Goal: Check status: Check status

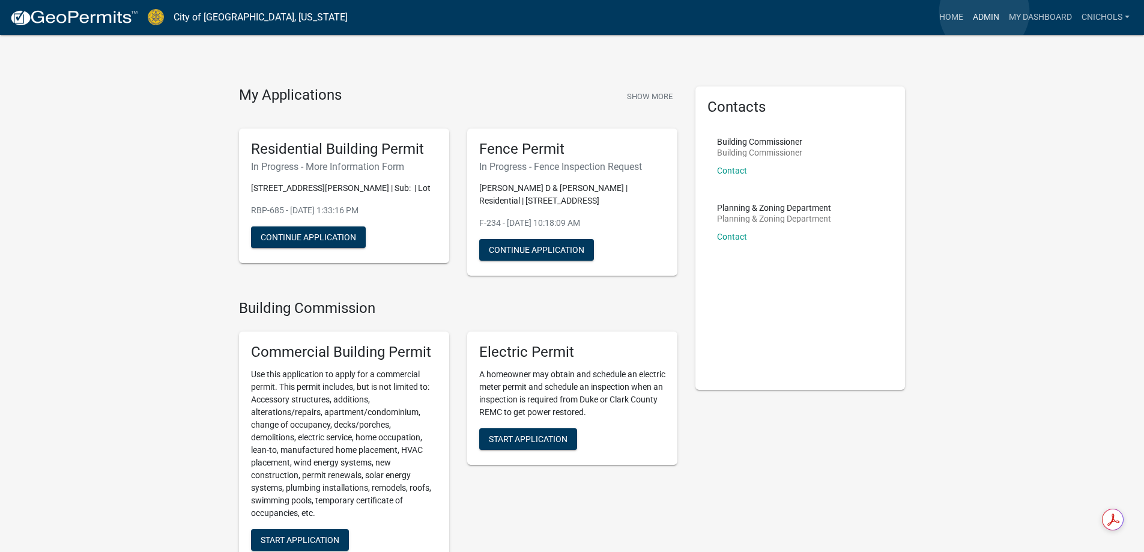
click at [984, 12] on link "Admin" at bounding box center [986, 17] width 36 height 23
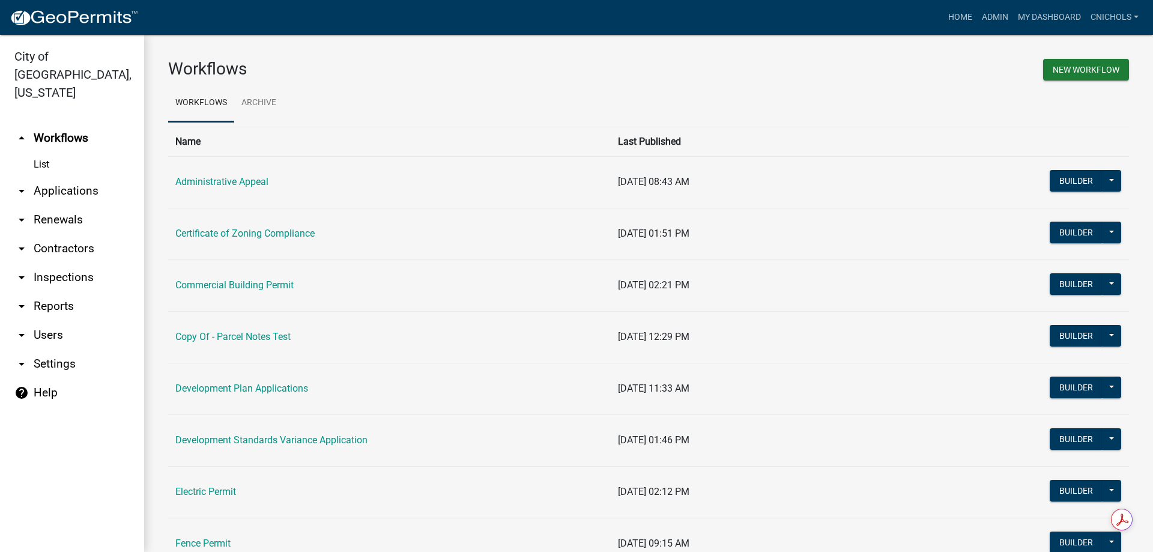
click at [57, 177] on link "arrow_drop_down Applications" at bounding box center [72, 191] width 144 height 29
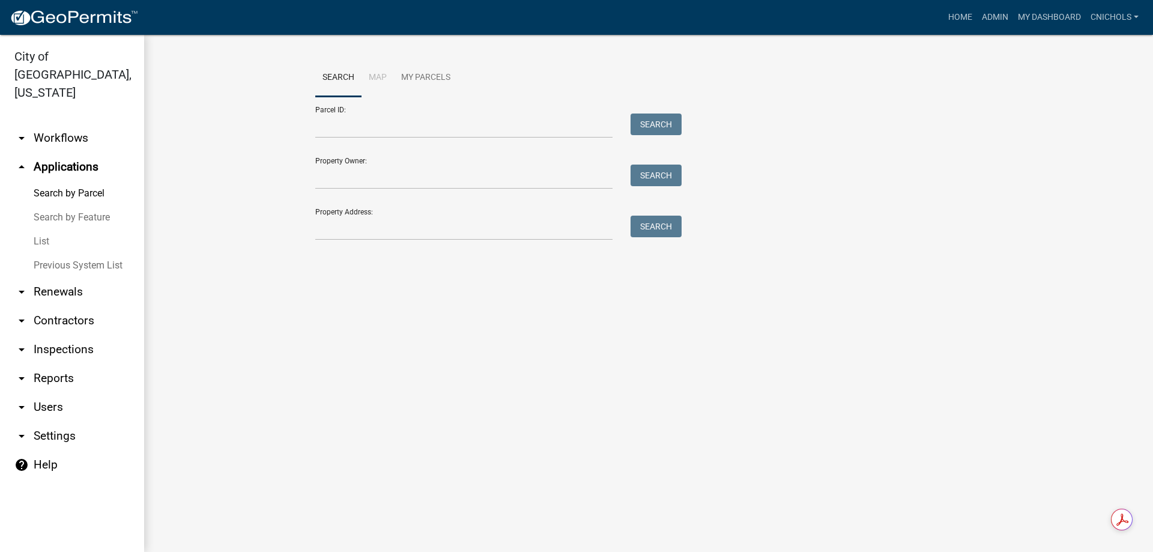
click at [41, 229] on link "List" at bounding box center [72, 241] width 144 height 24
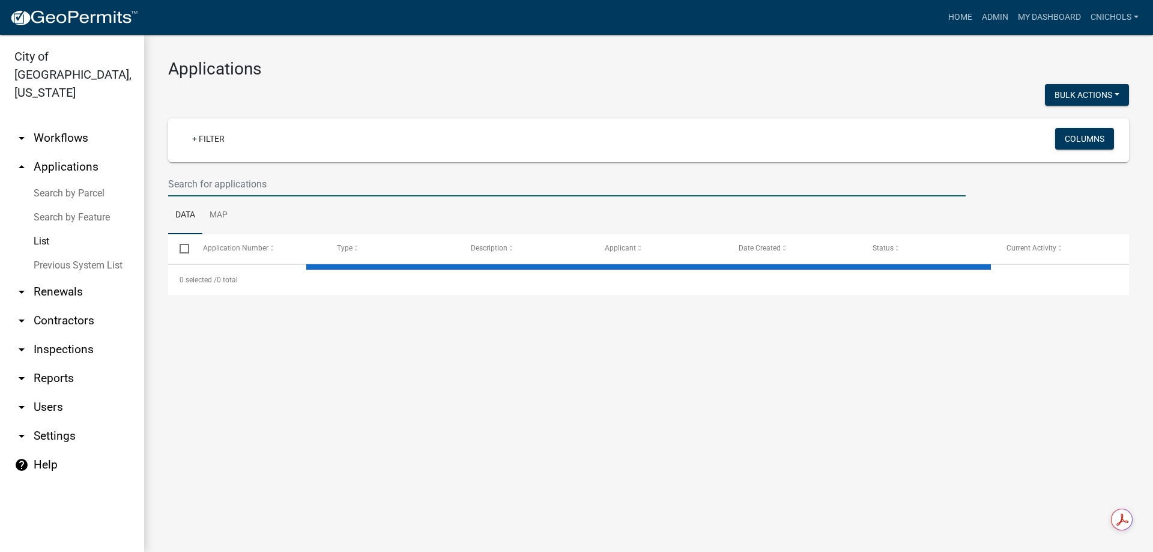
click at [219, 188] on input "text" at bounding box center [566, 184] width 797 height 25
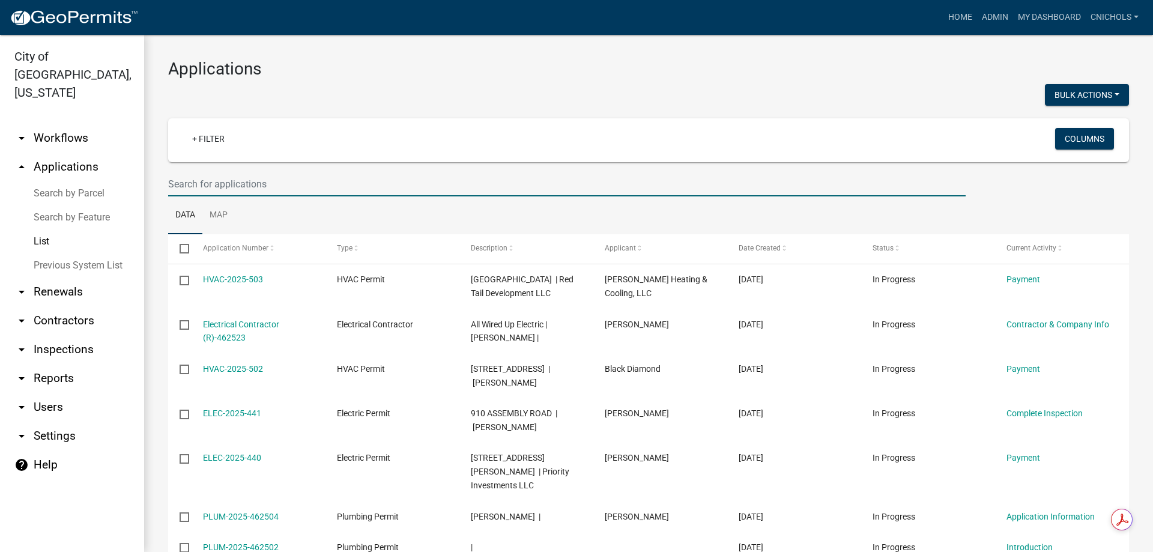
click at [214, 181] on input "text" at bounding box center [566, 184] width 797 height 25
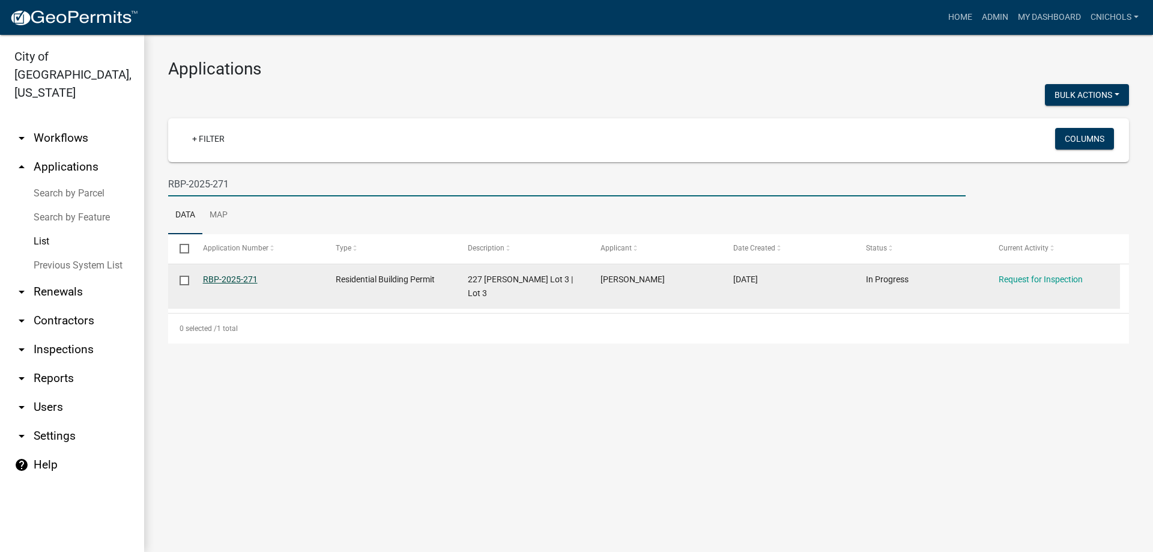
type input "RBP-2025-271"
click at [233, 276] on link "RBP-2025-271" at bounding box center [230, 279] width 55 height 10
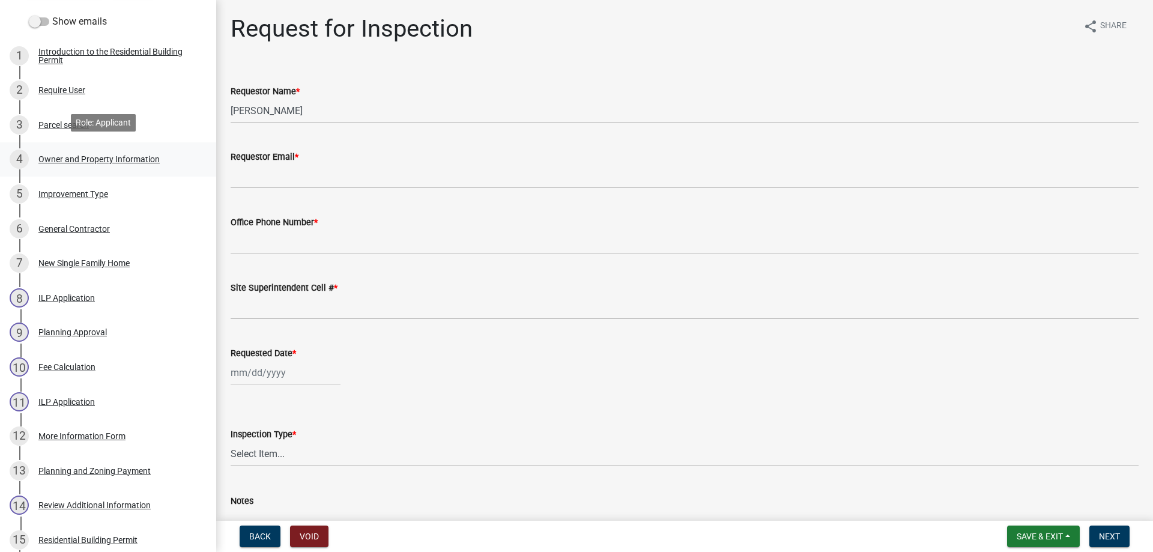
scroll to position [180, 0]
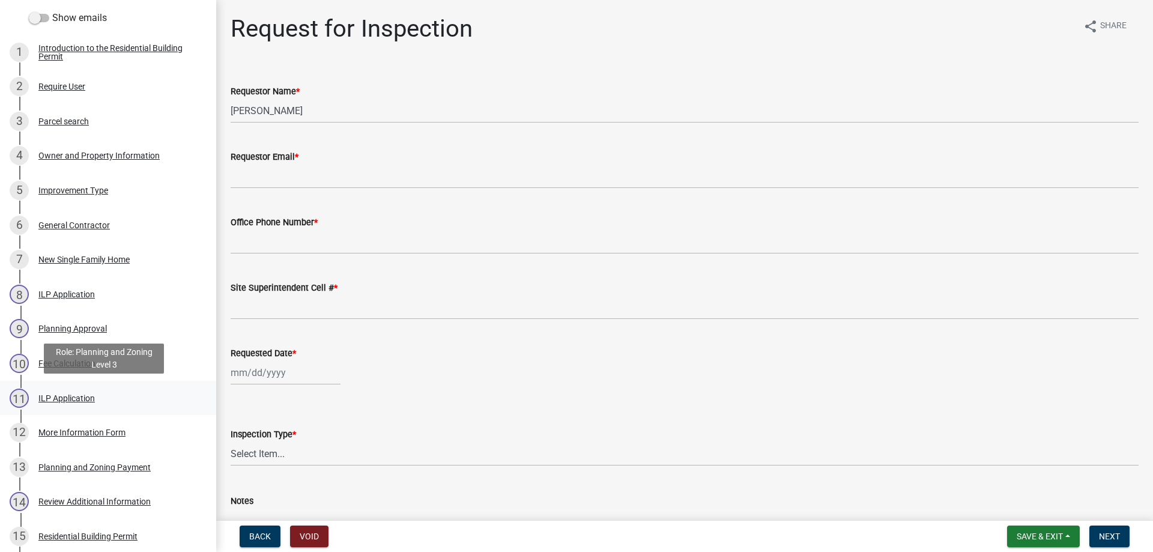
click at [64, 394] on div "ILP Application" at bounding box center [66, 398] width 56 height 8
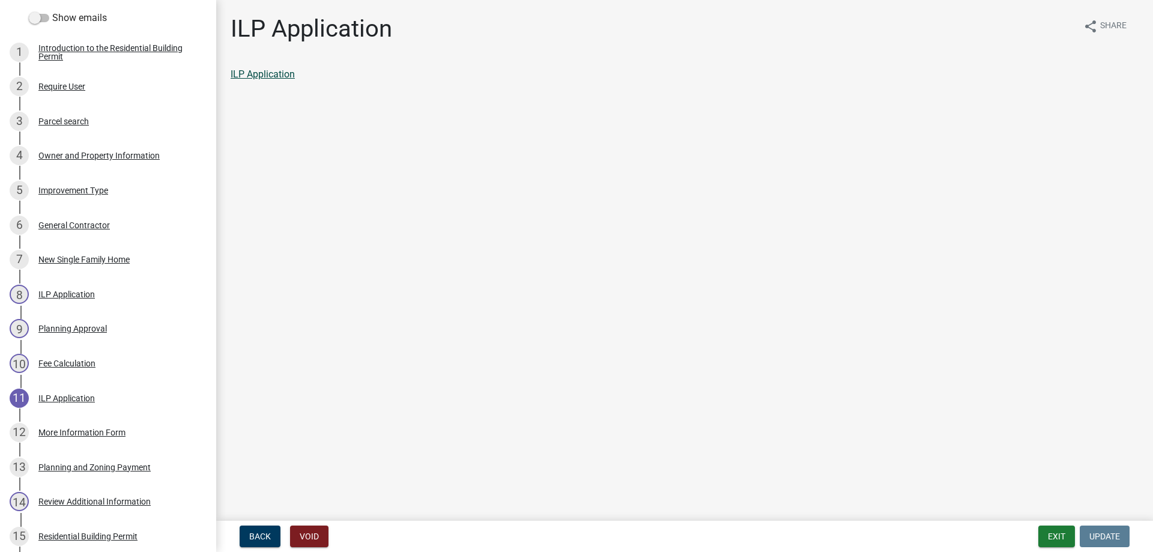
click at [270, 74] on link "ILP Application" at bounding box center [263, 73] width 64 height 11
click at [1051, 536] on button "Exit" at bounding box center [1056, 536] width 37 height 22
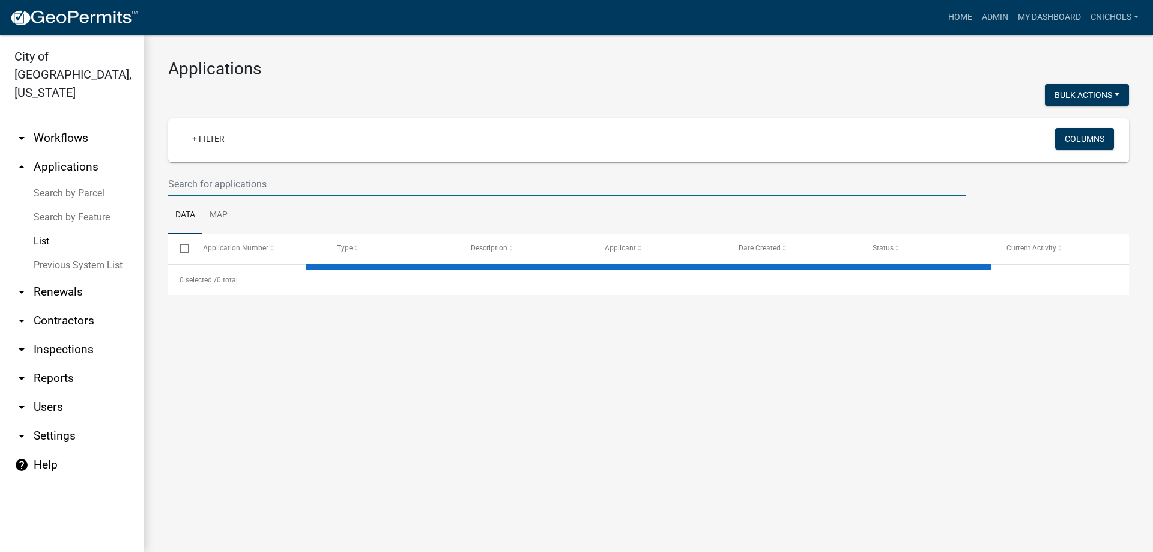
click at [232, 181] on input "text" at bounding box center [566, 184] width 797 height 25
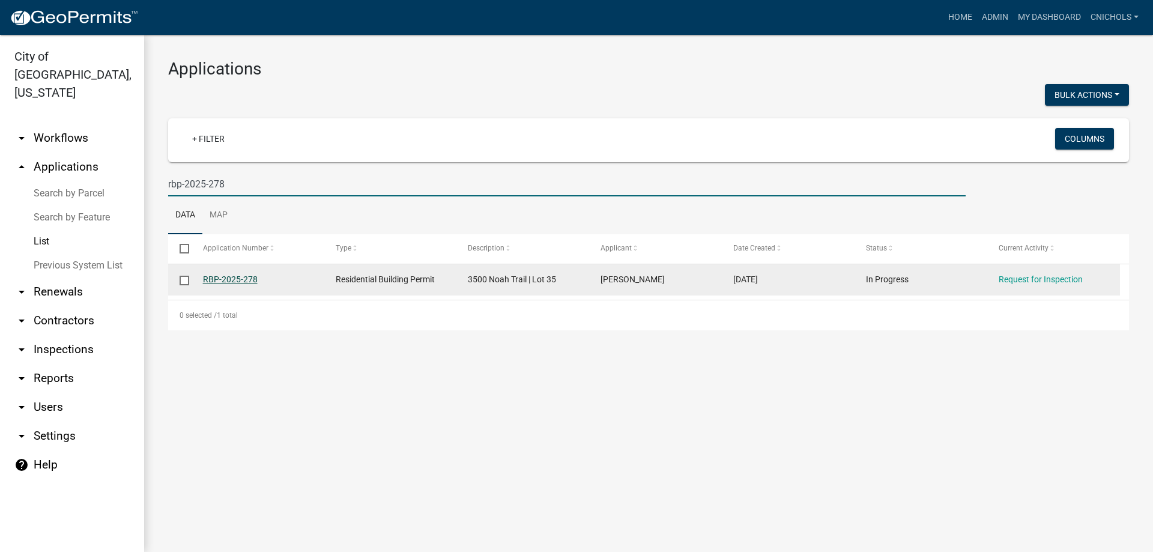
type input "rbp-2025-278"
click at [223, 277] on link "RBP-2025-278" at bounding box center [230, 279] width 55 height 10
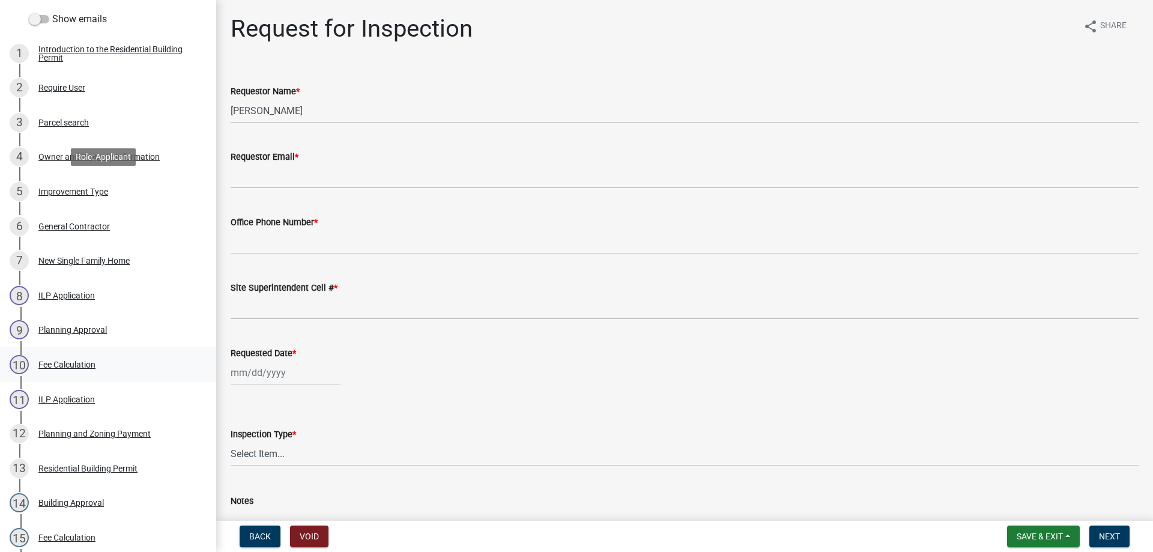
scroll to position [180, 0]
click at [64, 397] on div "ILP Application" at bounding box center [66, 398] width 56 height 8
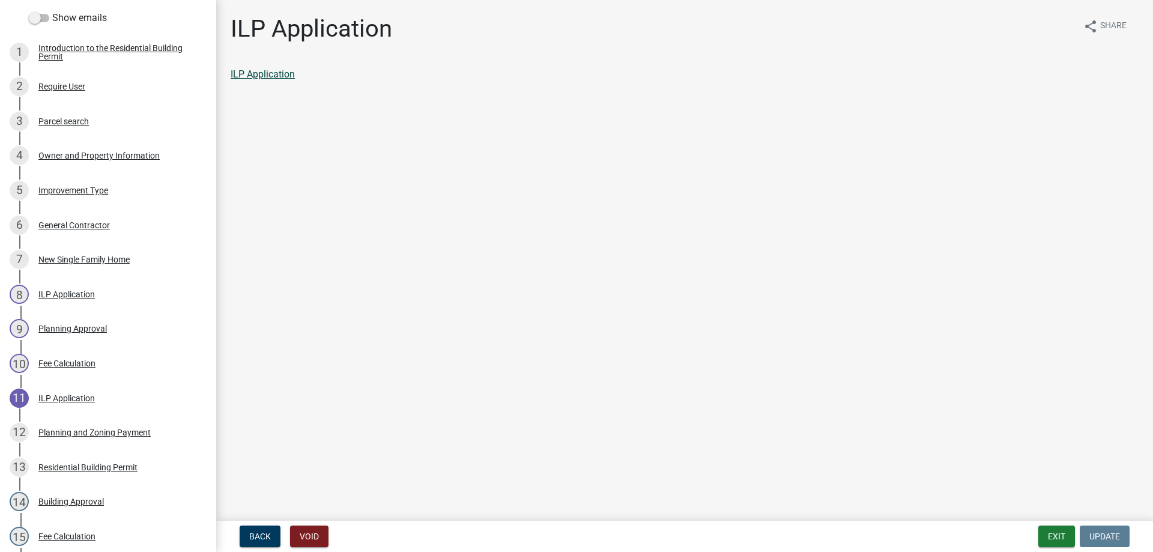
click at [264, 71] on link "ILP Application" at bounding box center [263, 73] width 64 height 11
click at [1054, 536] on button "Exit" at bounding box center [1056, 536] width 37 height 22
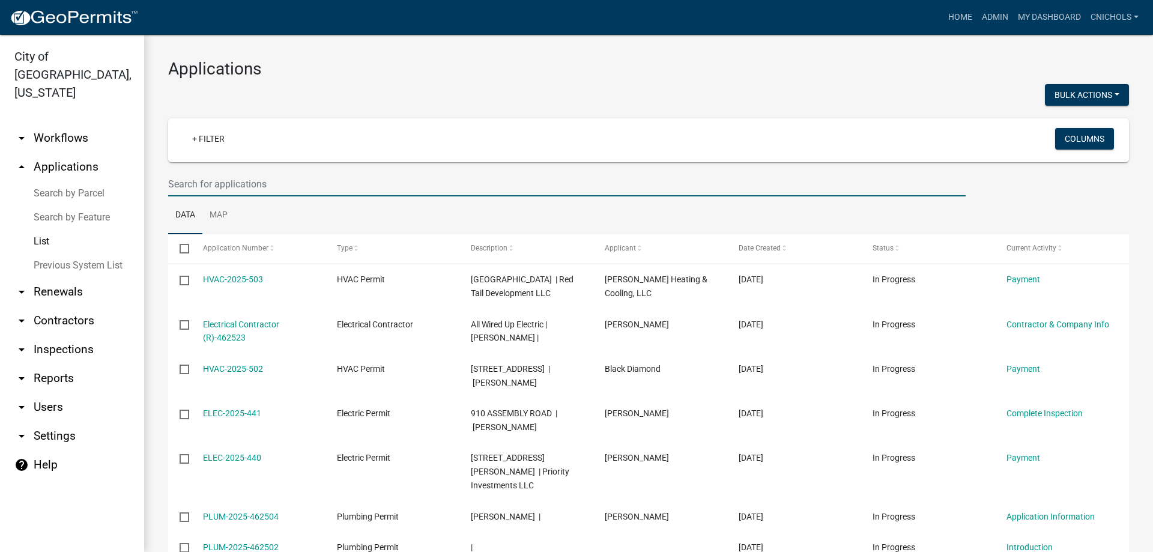
click at [197, 193] on input "text" at bounding box center [566, 184] width 797 height 25
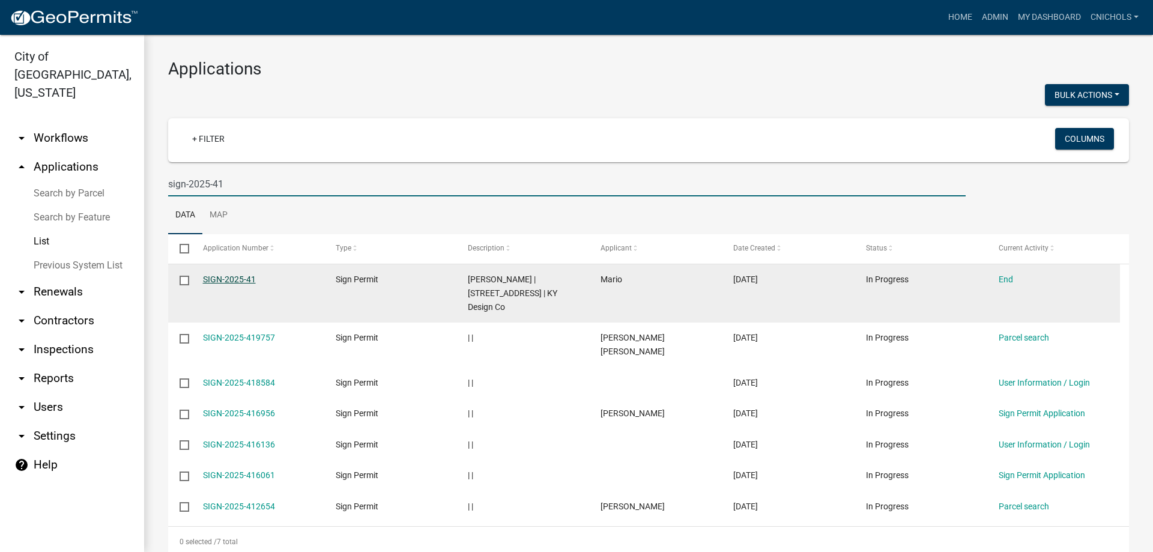
type input "sign-2025-41"
click at [235, 277] on link "SIGN-2025-41" at bounding box center [229, 279] width 53 height 10
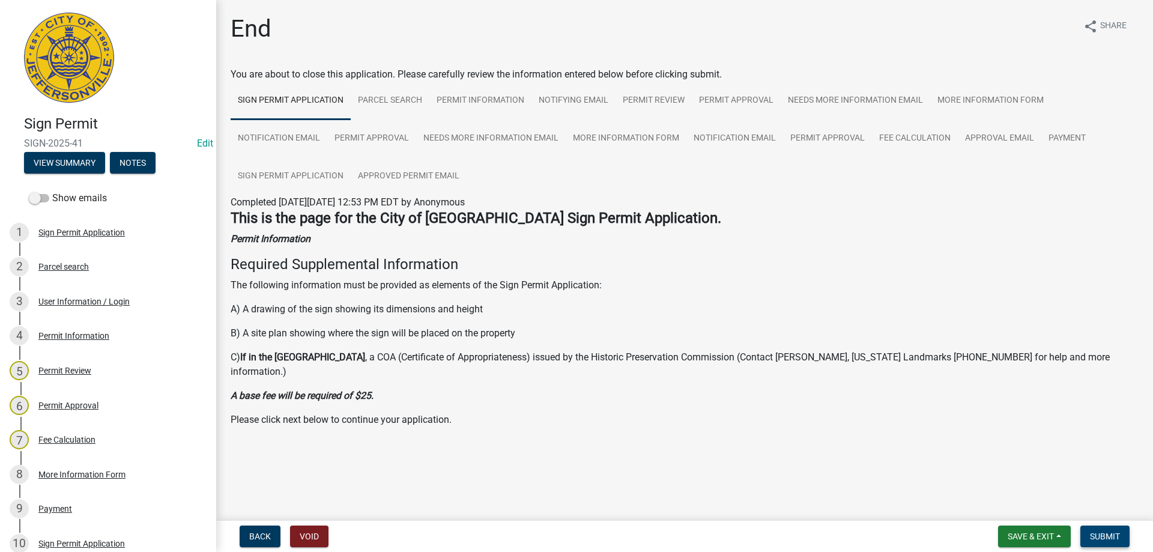
click at [1102, 537] on span "Submit" at bounding box center [1105, 536] width 30 height 10
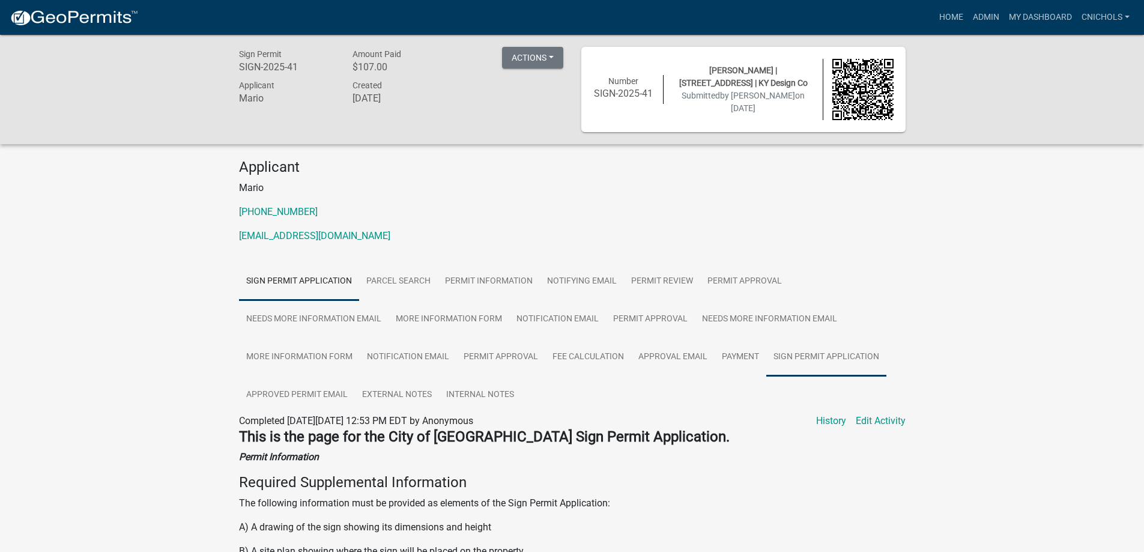
click at [822, 356] on link "Sign Permit Application" at bounding box center [826, 357] width 120 height 38
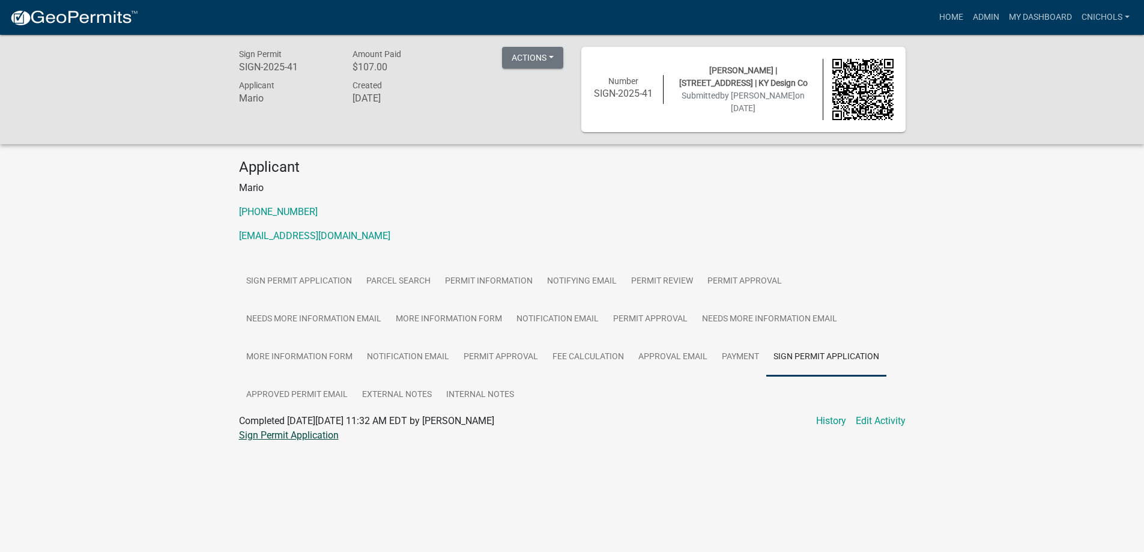
click at [306, 434] on link "Sign Permit Application" at bounding box center [289, 434] width 100 height 11
click at [980, 14] on link "Admin" at bounding box center [986, 17] width 36 height 23
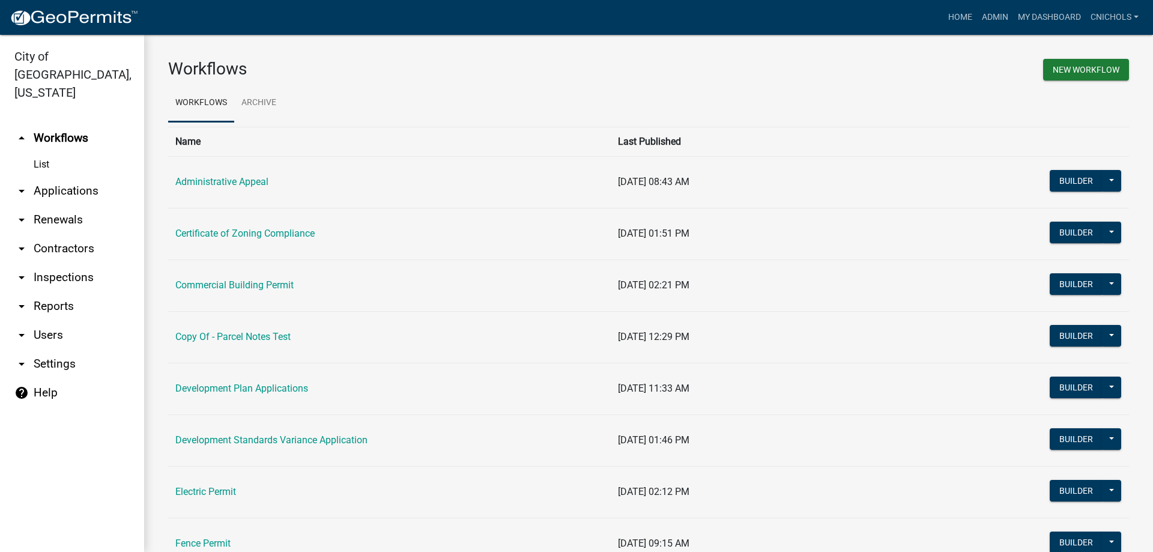
click at [63, 177] on link "arrow_drop_down Applications" at bounding box center [72, 191] width 144 height 29
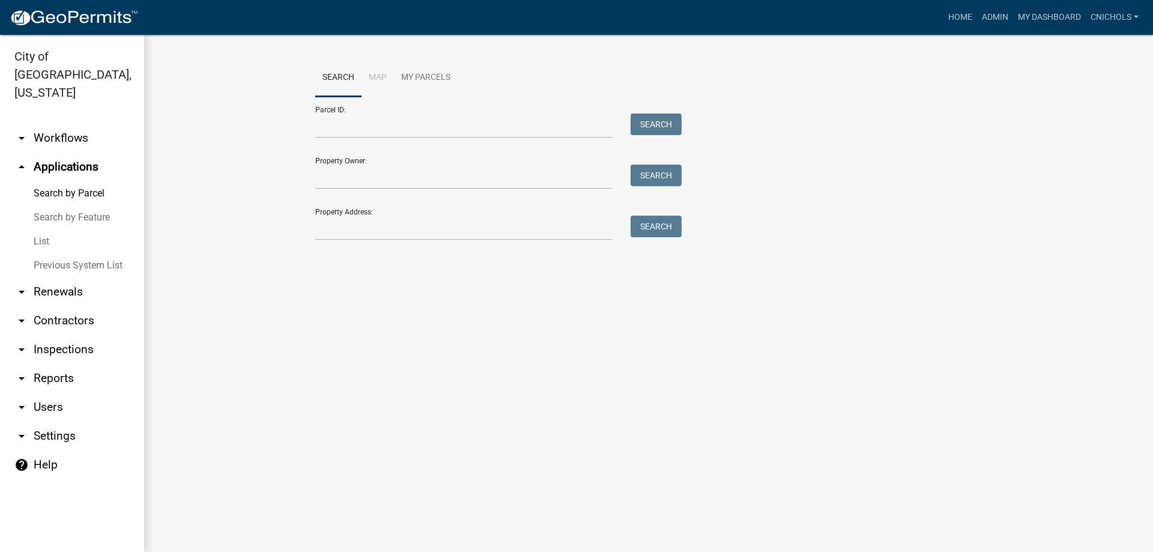
click at [44, 229] on link "List" at bounding box center [72, 241] width 144 height 24
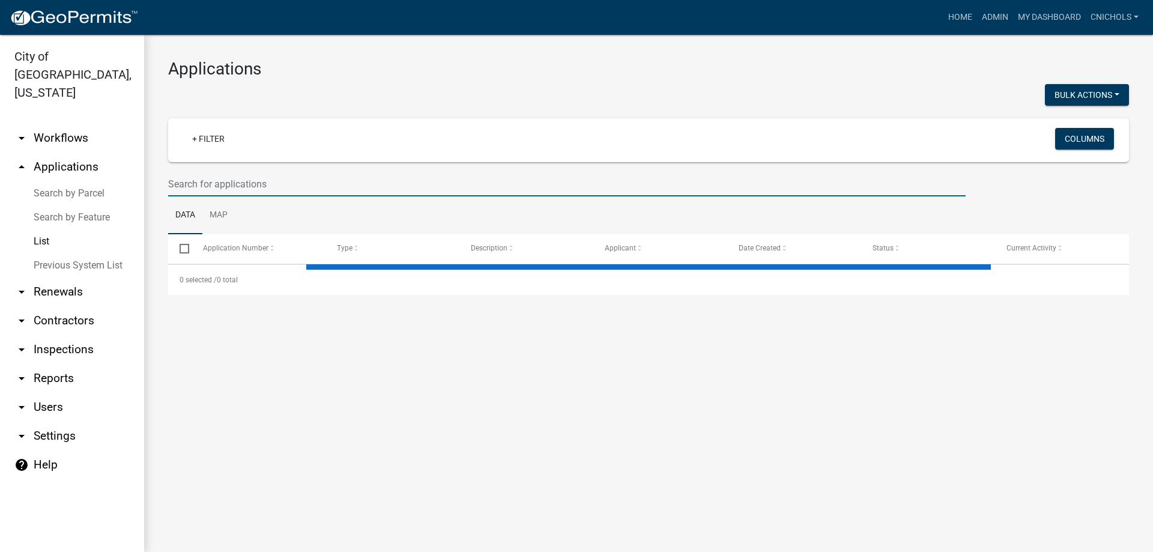
click at [225, 184] on input "text" at bounding box center [566, 184] width 797 height 25
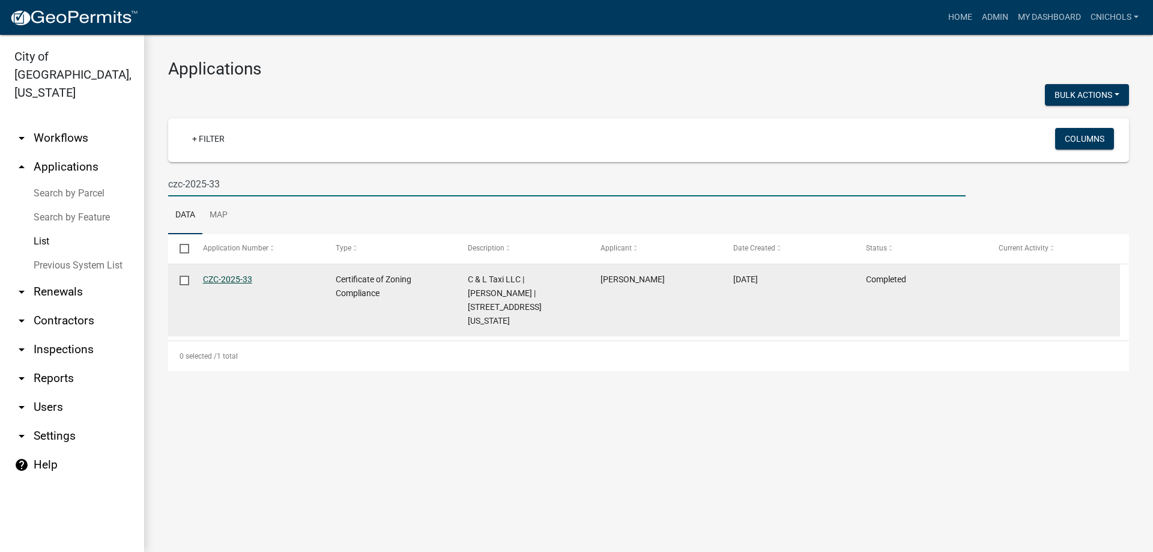
type input "czc-2025-33"
click at [234, 276] on link "CZC-2025-33" at bounding box center [227, 279] width 49 height 10
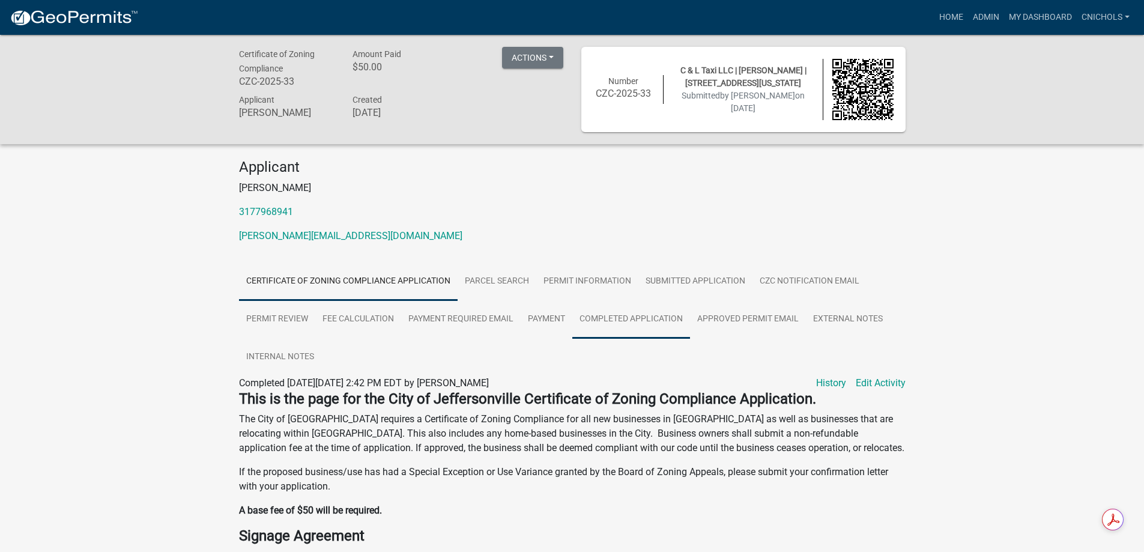
click at [627, 319] on link "Completed Application" at bounding box center [631, 319] width 118 height 38
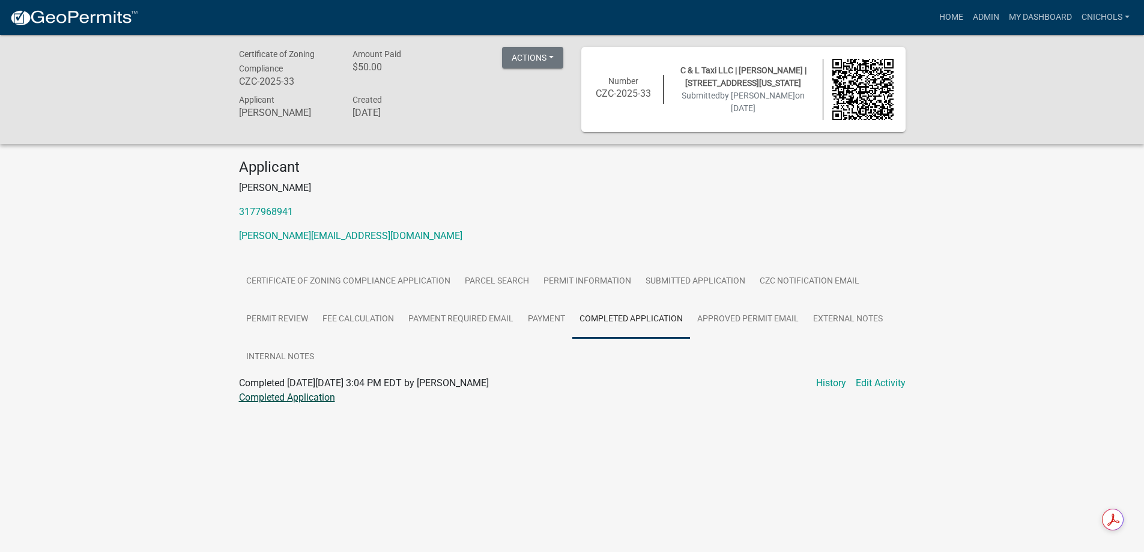
click at [293, 397] on link "Completed Application" at bounding box center [287, 396] width 96 height 11
click at [977, 16] on link "Admin" at bounding box center [986, 17] width 36 height 23
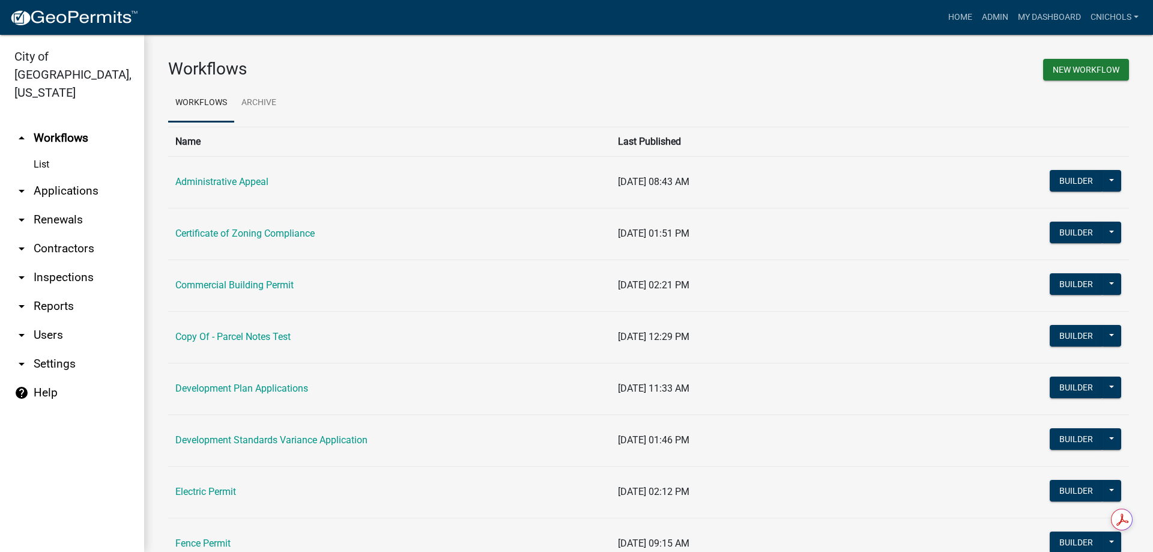
click at [59, 177] on link "arrow_drop_down Applications" at bounding box center [72, 191] width 144 height 29
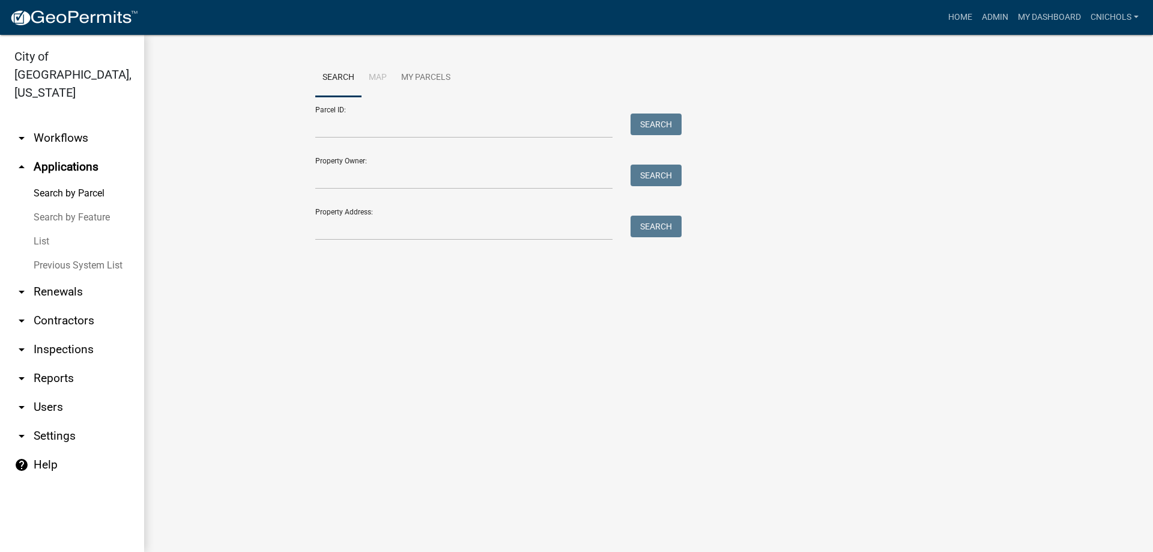
click at [40, 229] on link "List" at bounding box center [72, 241] width 144 height 24
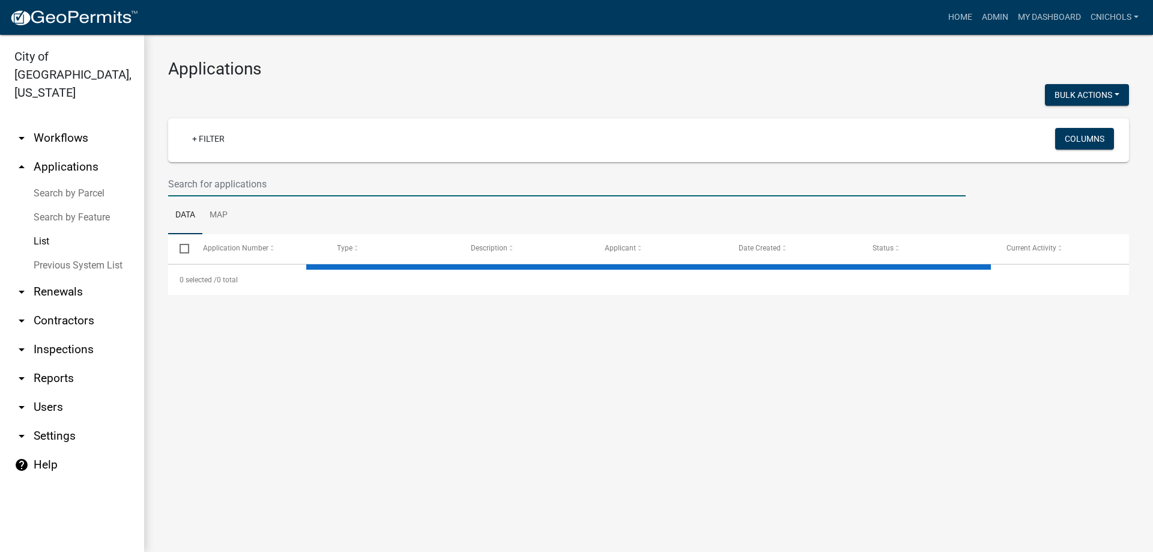
click at [250, 184] on input "text" at bounding box center [566, 184] width 797 height 25
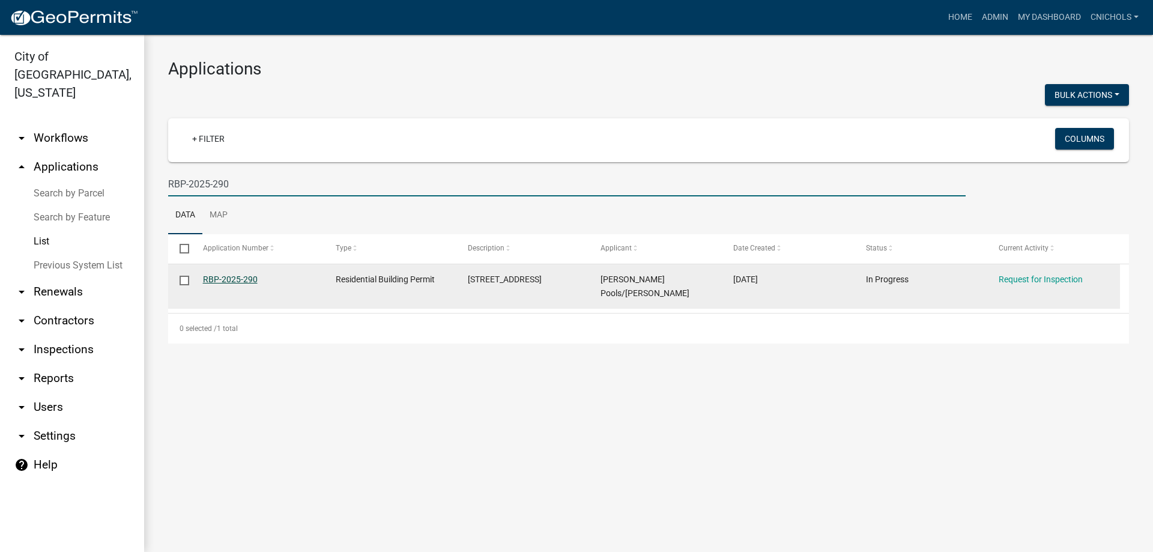
type input "RBP-2025-290"
click at [231, 276] on link "RBP-2025-290" at bounding box center [230, 279] width 55 height 10
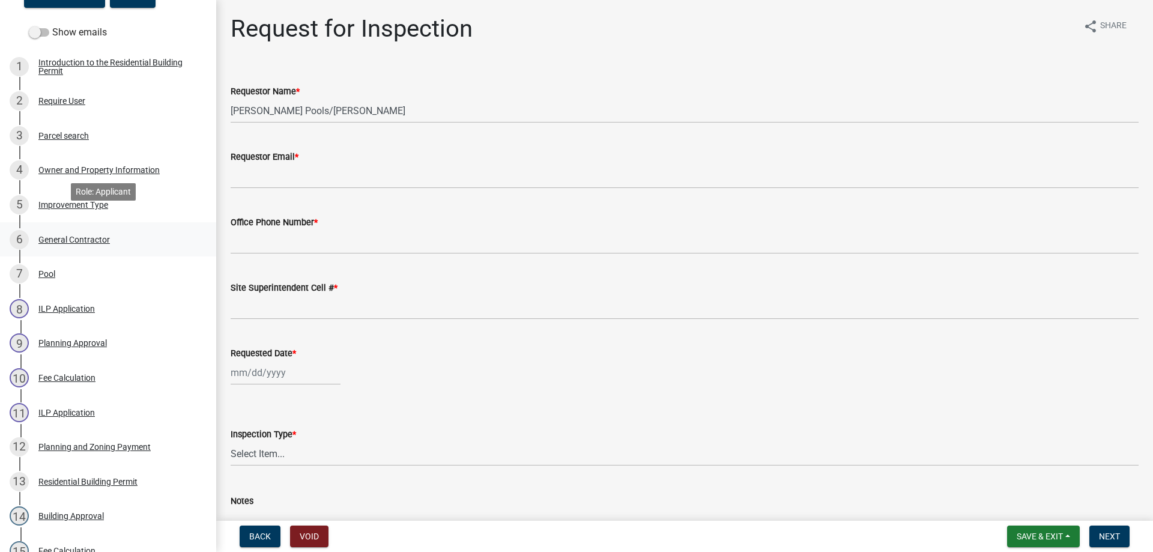
scroll to position [180, 0]
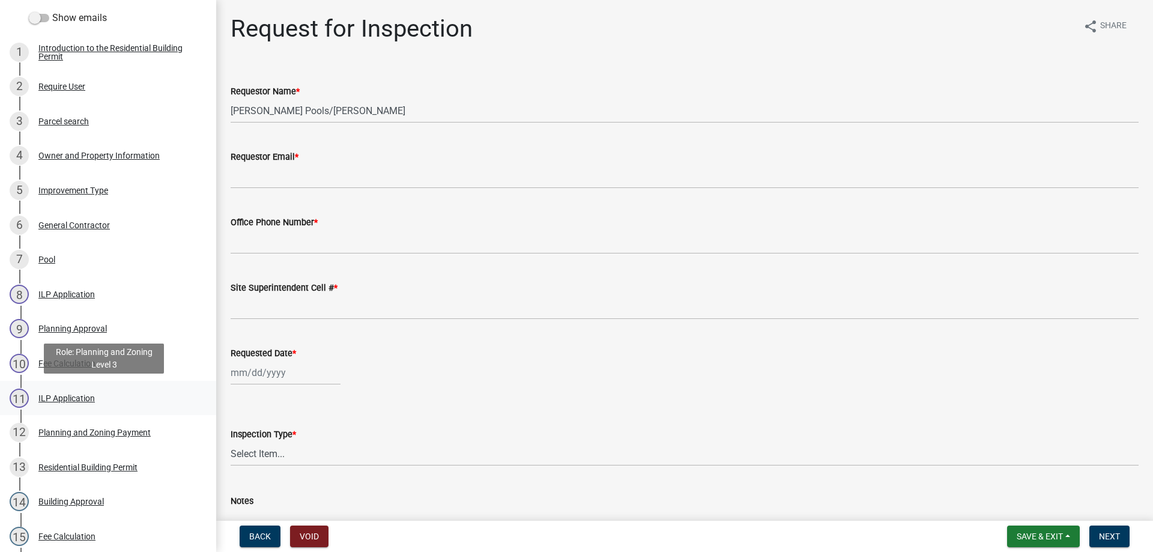
click at [51, 394] on div "ILP Application" at bounding box center [66, 398] width 56 height 8
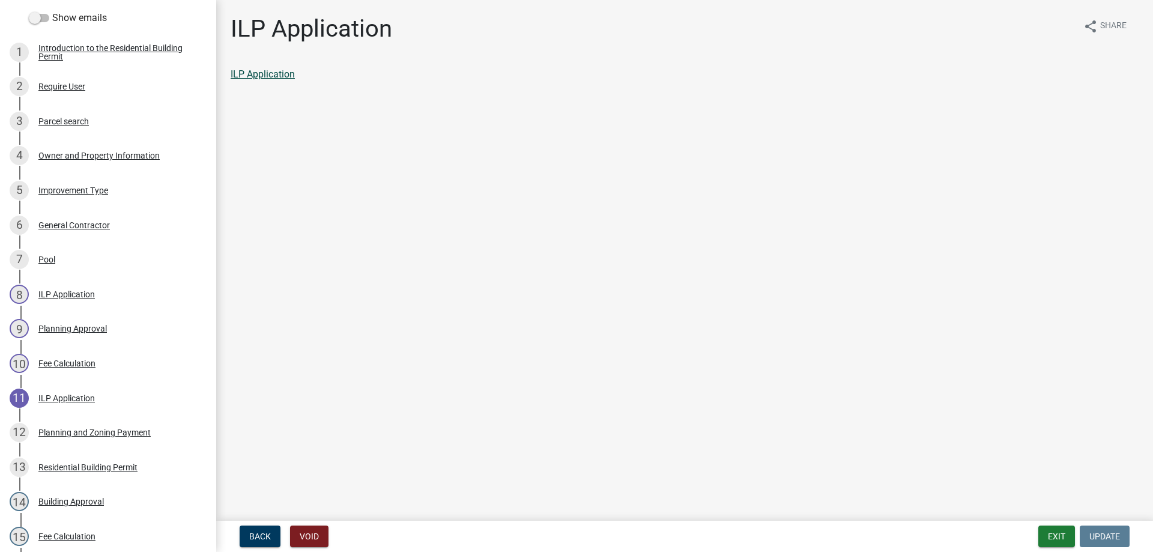
click at [261, 72] on link "ILP Application" at bounding box center [263, 73] width 64 height 11
click at [1056, 535] on button "Exit" at bounding box center [1056, 536] width 37 height 22
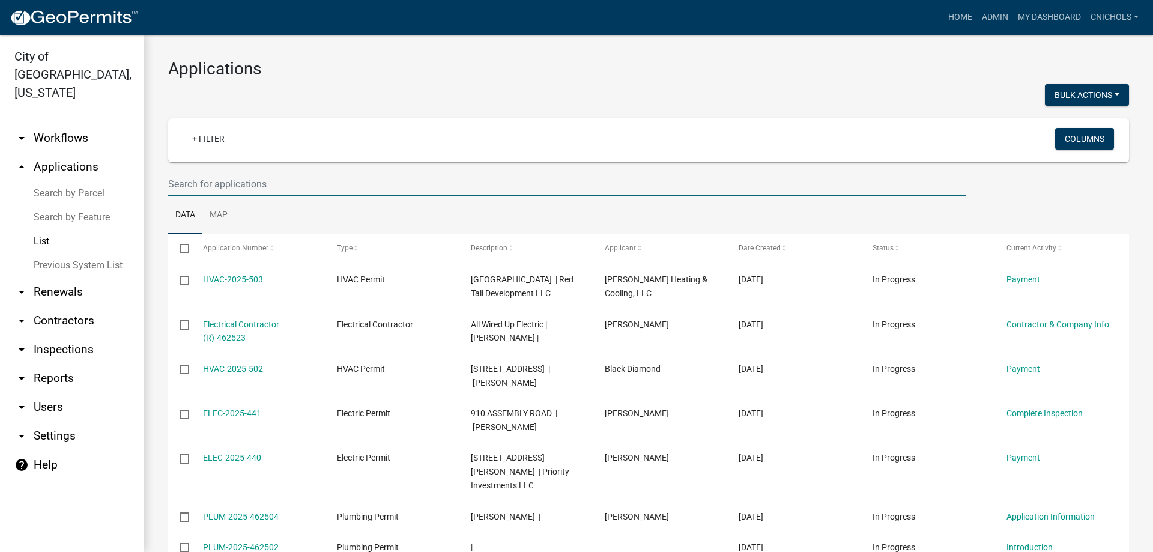
click at [192, 183] on input "text" at bounding box center [566, 184] width 797 height 25
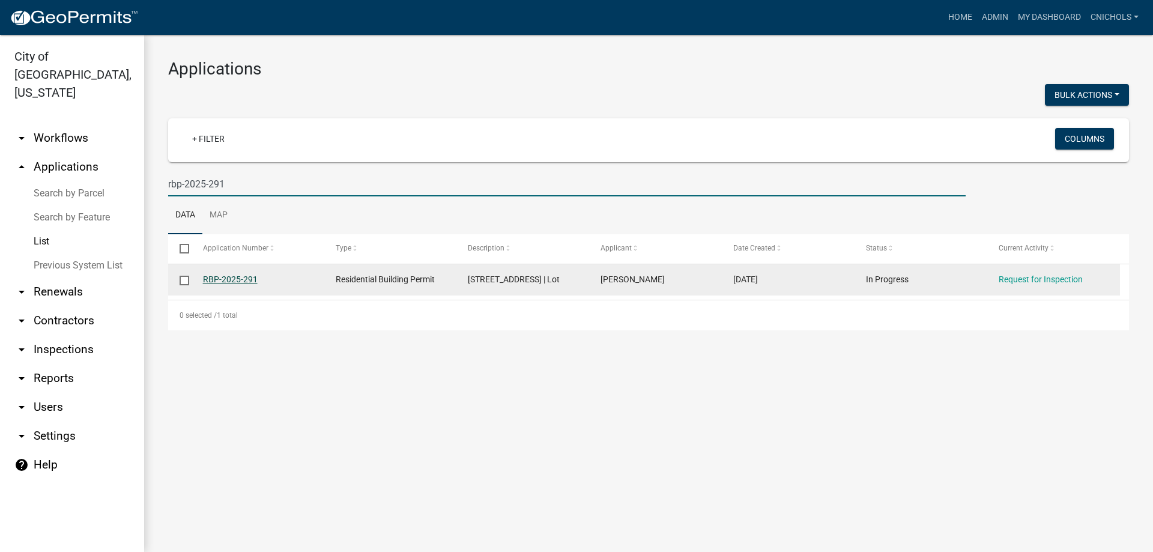
type input "rbp-2025-291"
click at [232, 279] on link "RBP-2025-291" at bounding box center [230, 279] width 55 height 10
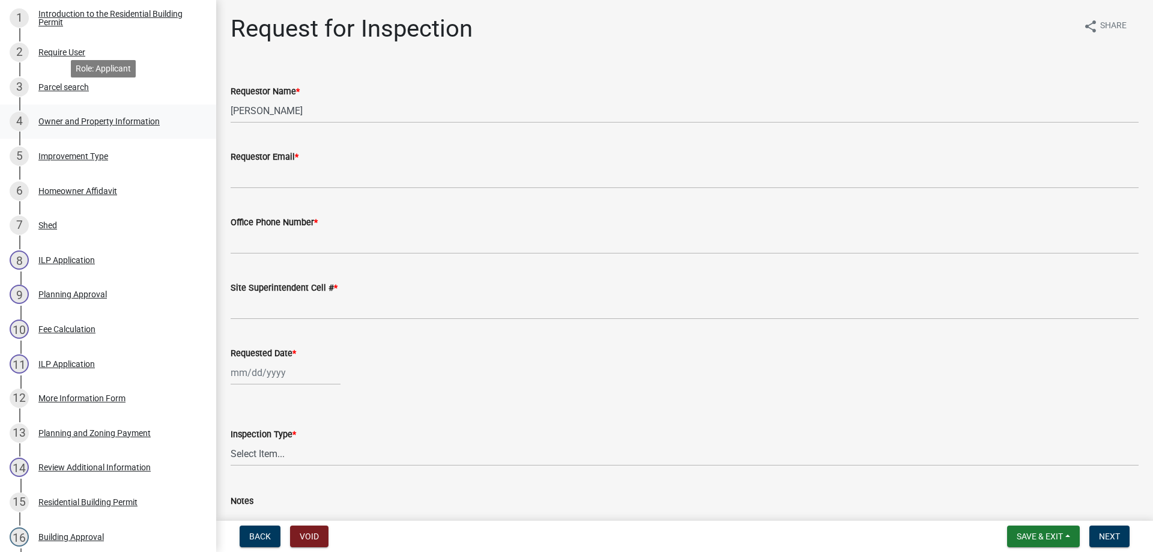
scroll to position [240, 0]
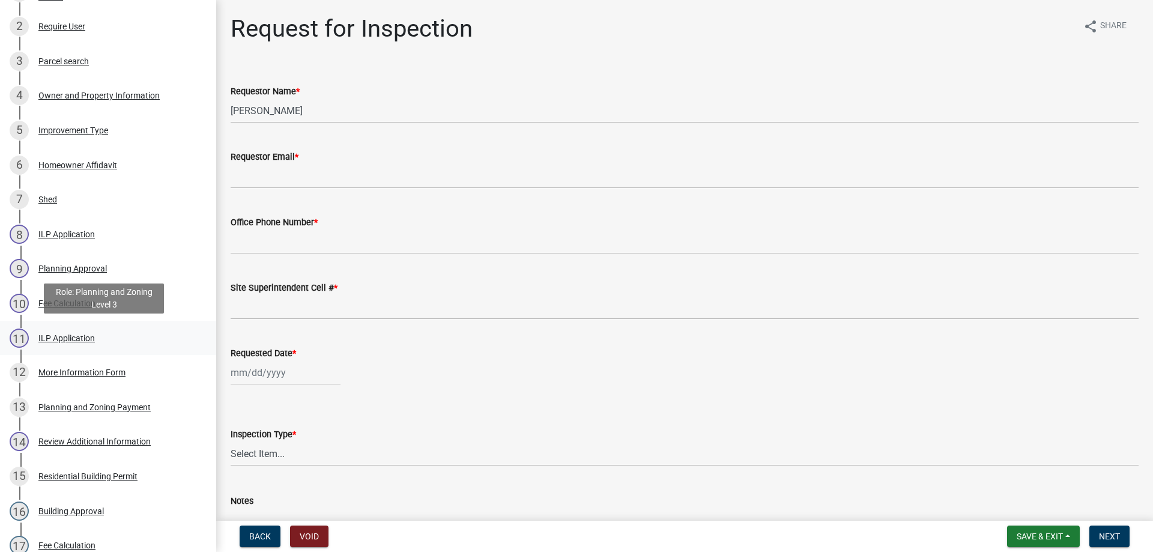
click at [50, 337] on div "ILP Application" at bounding box center [66, 338] width 56 height 8
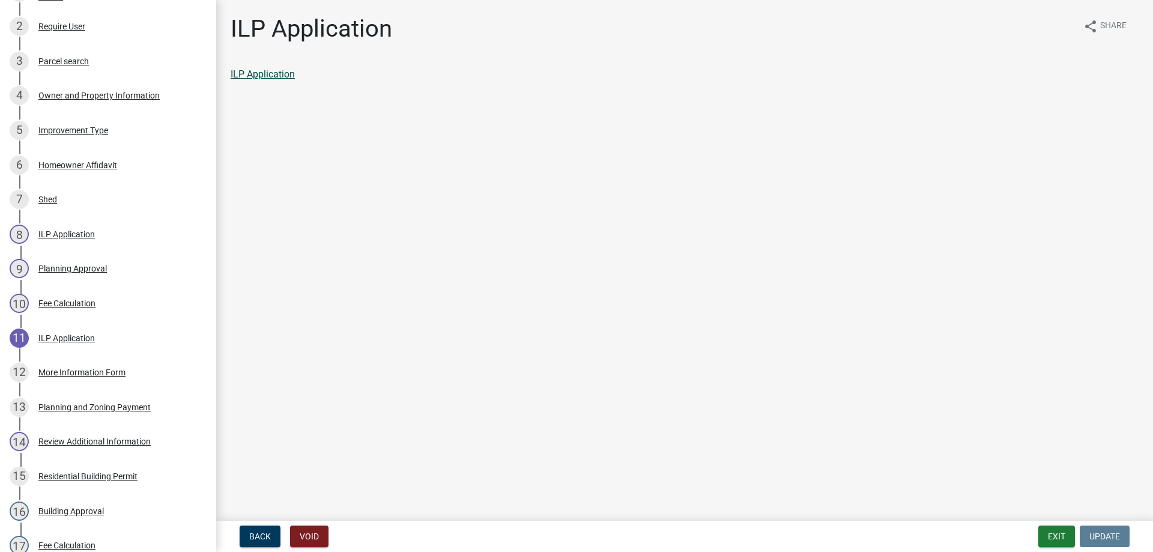
click at [273, 77] on link "ILP Application" at bounding box center [263, 73] width 64 height 11
click at [1052, 534] on button "Exit" at bounding box center [1056, 536] width 37 height 22
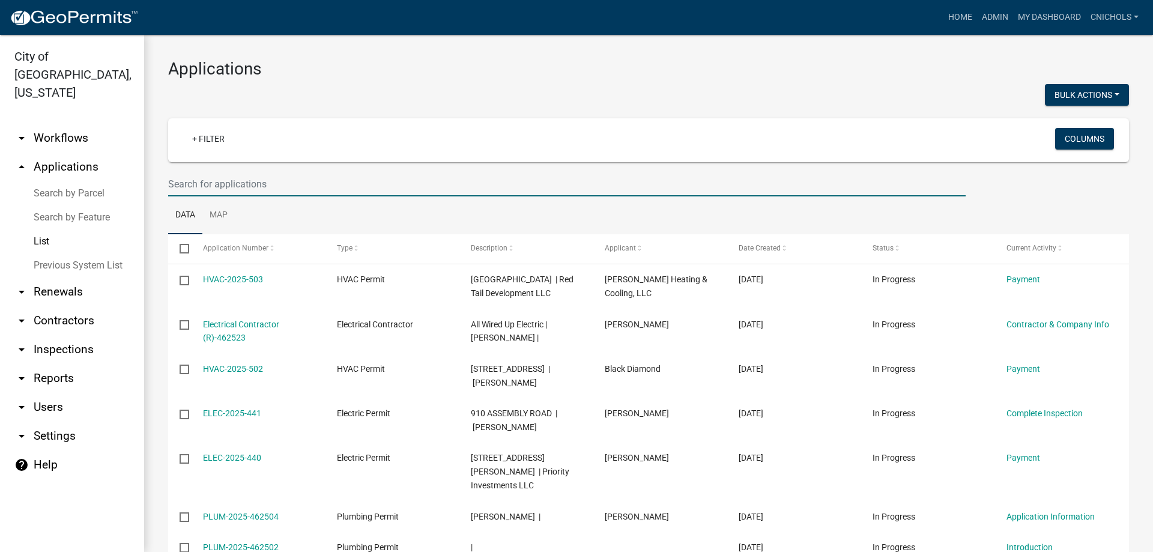
click at [197, 184] on input "text" at bounding box center [566, 184] width 797 height 25
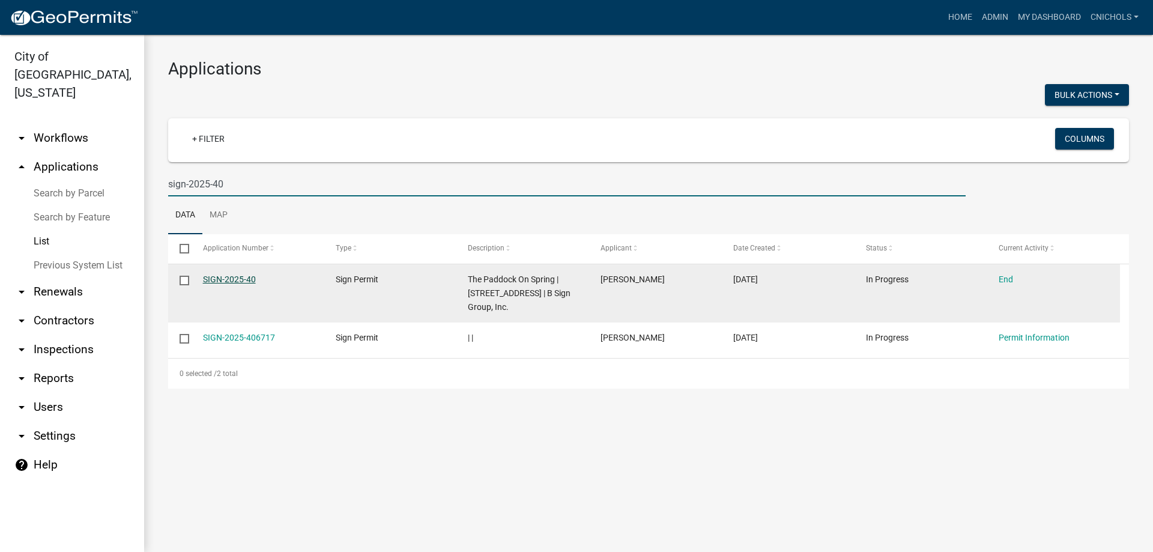
type input "sign-2025-40"
click at [214, 276] on link "SIGN-2025-40" at bounding box center [229, 279] width 53 height 10
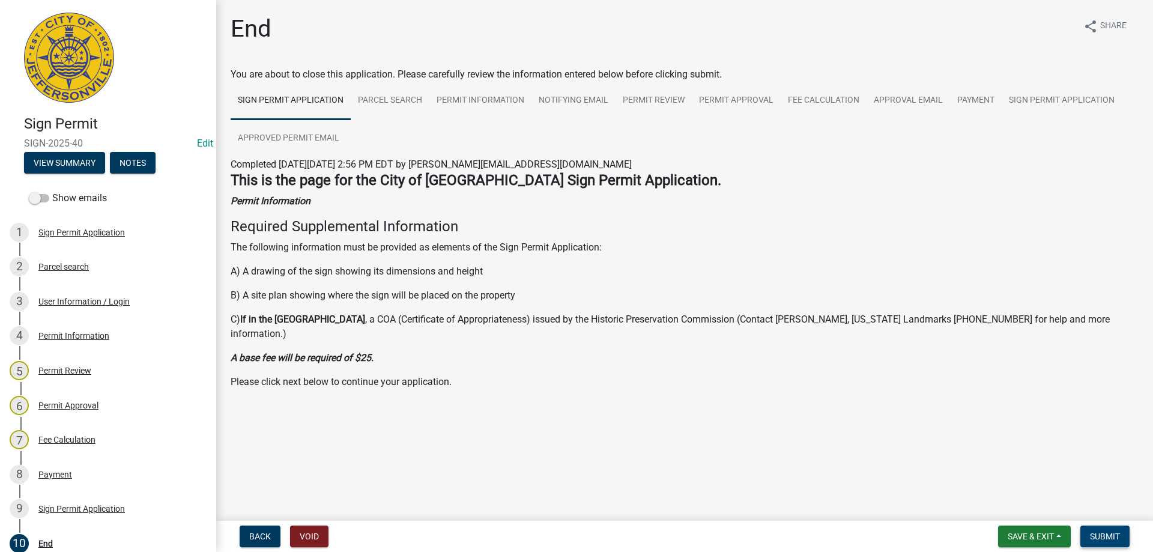
click at [1108, 536] on span "Submit" at bounding box center [1105, 536] width 30 height 10
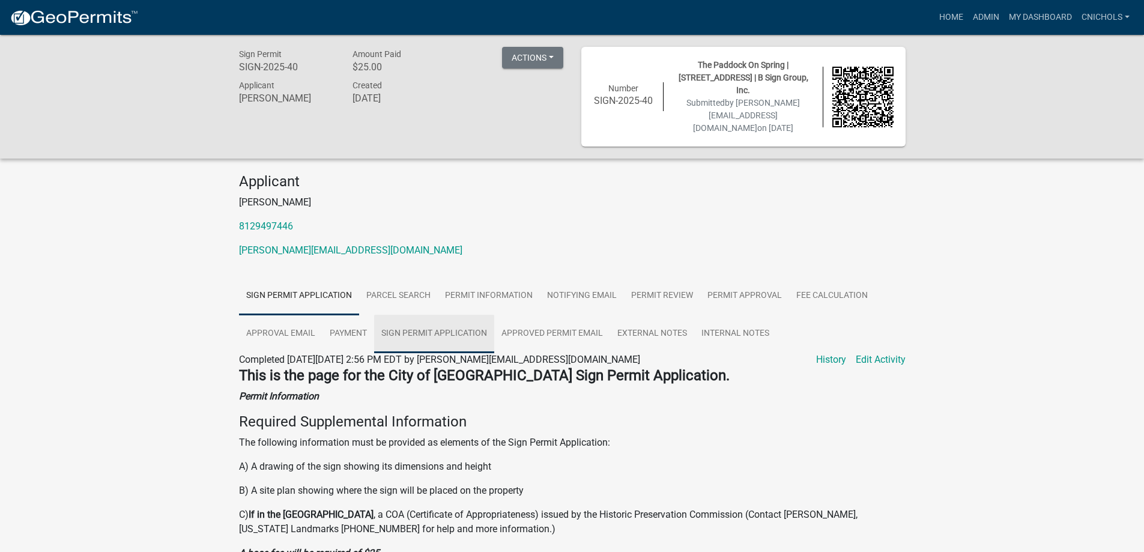
click at [442, 318] on link "Sign Permit Application" at bounding box center [434, 334] width 120 height 38
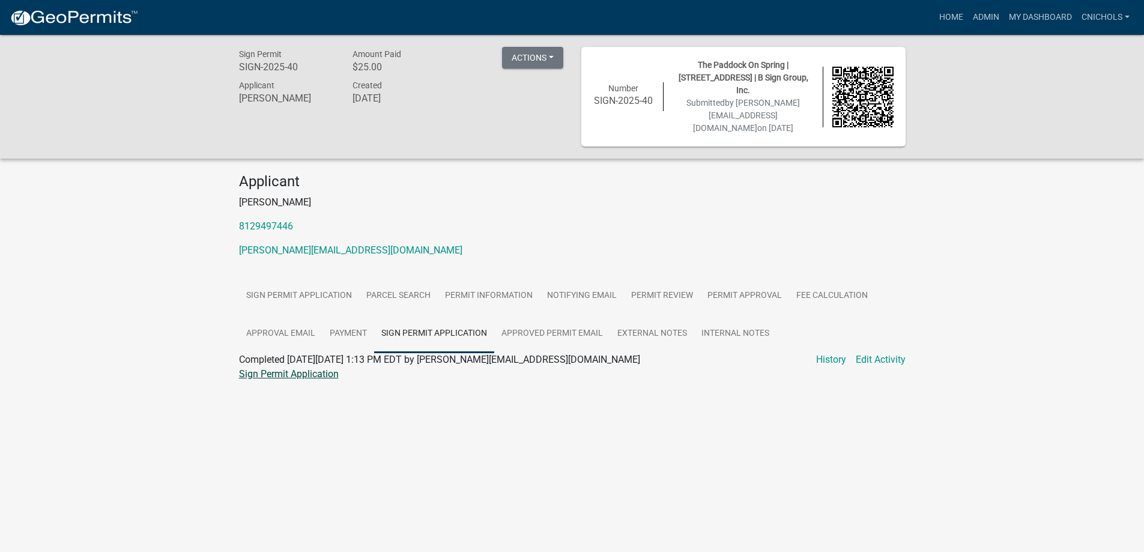
click at [318, 368] on link "Sign Permit Application" at bounding box center [289, 373] width 100 height 11
drag, startPoint x: 980, startPoint y: 14, endPoint x: 980, endPoint y: 21, distance: 6.6
click at [980, 14] on link "Admin" at bounding box center [986, 17] width 36 height 23
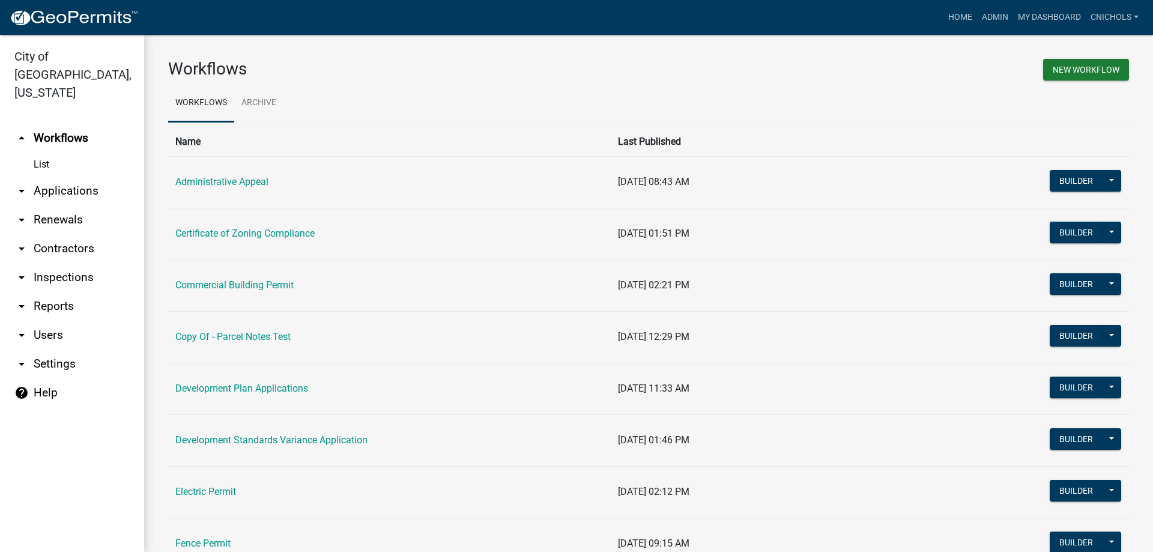
click at [61, 177] on link "arrow_drop_down Applications" at bounding box center [72, 191] width 144 height 29
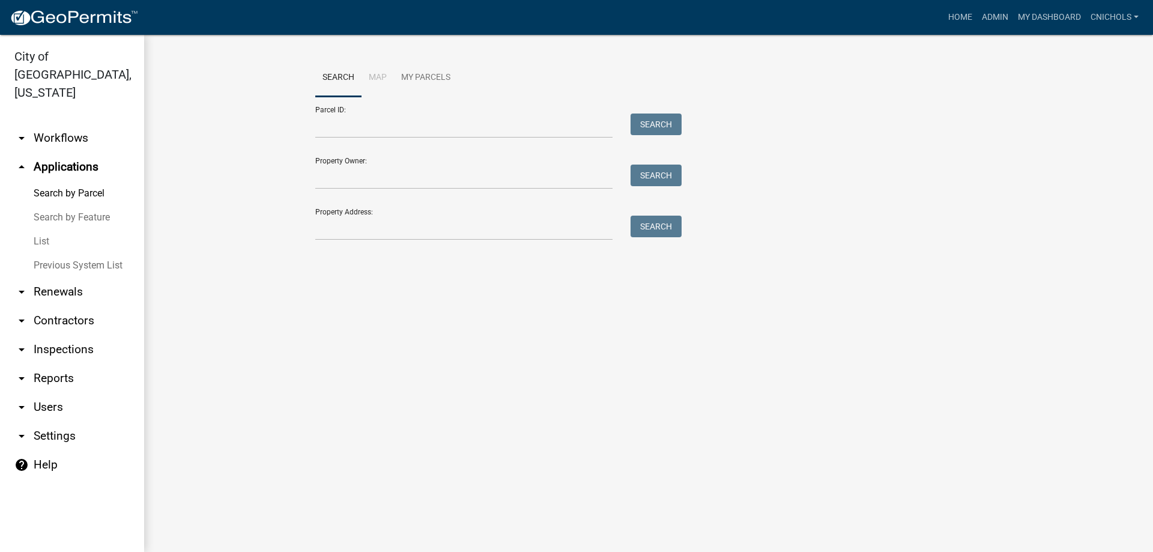
click at [41, 229] on link "List" at bounding box center [72, 241] width 144 height 24
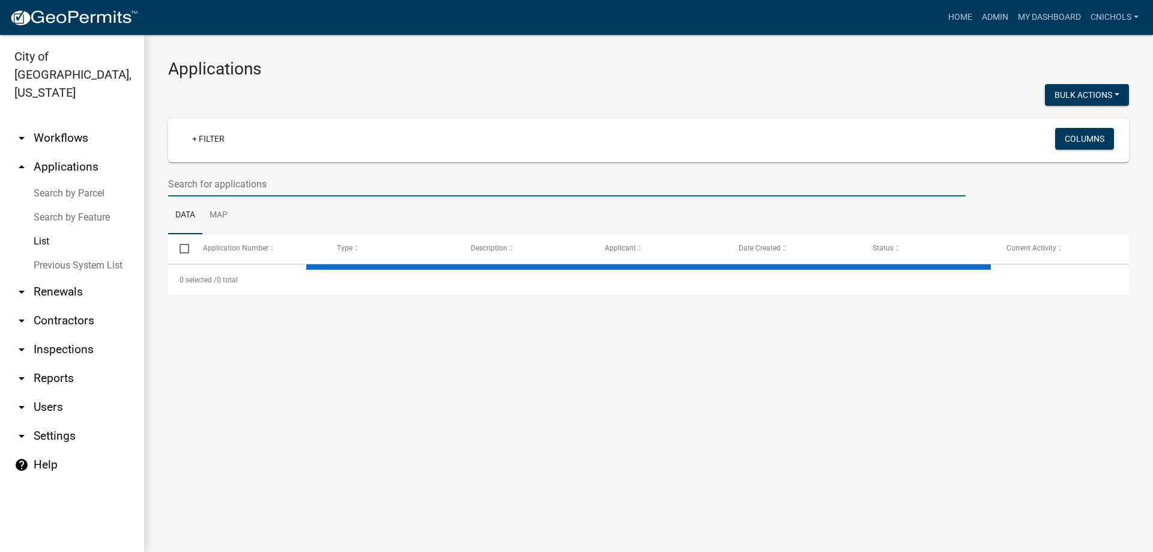
click at [215, 183] on input "text" at bounding box center [566, 184] width 797 height 25
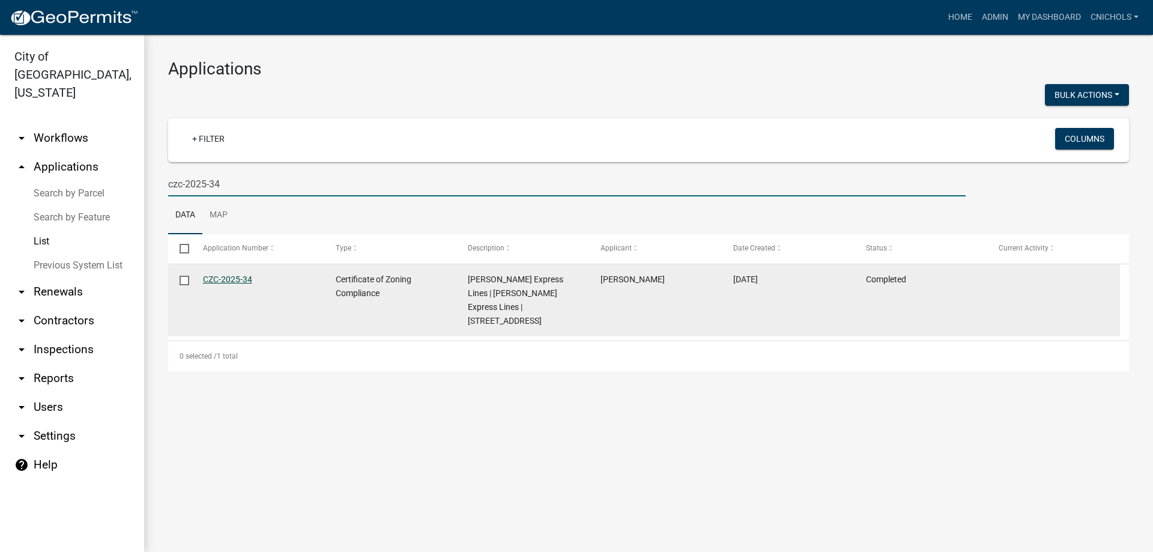
type input "czc-2025-34"
click at [232, 276] on link "CZC-2025-34" at bounding box center [227, 279] width 49 height 10
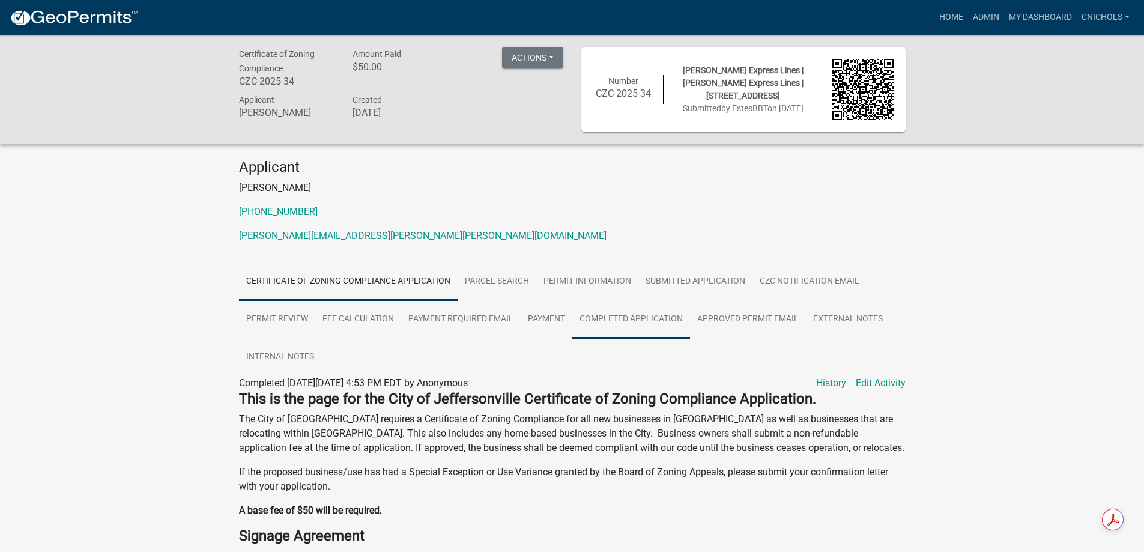
click at [615, 318] on link "Completed Application" at bounding box center [631, 319] width 118 height 38
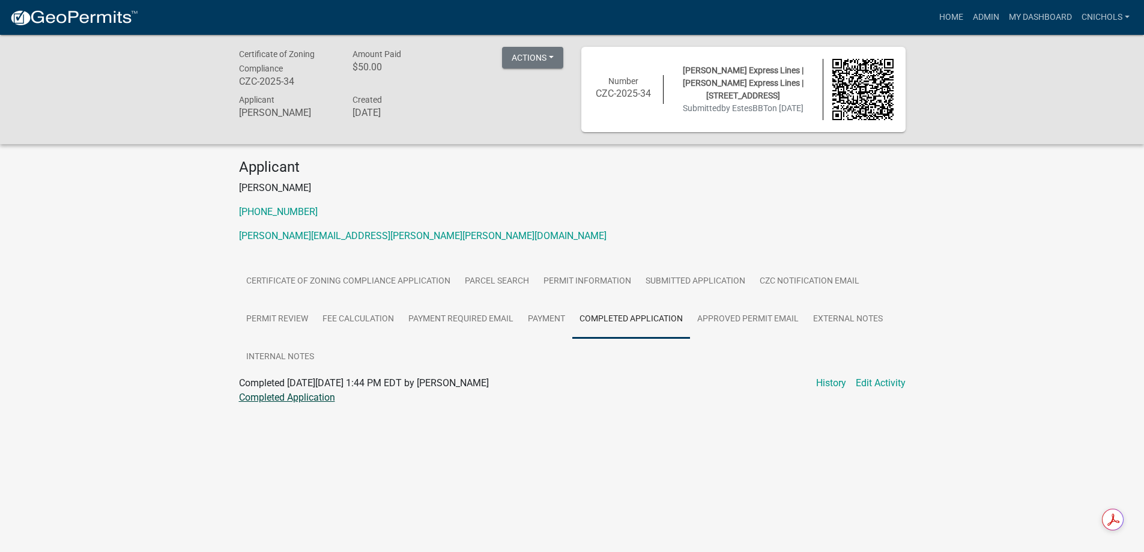
click at [293, 397] on link "Completed Application" at bounding box center [287, 396] width 96 height 11
click at [988, 16] on link "Admin" at bounding box center [986, 17] width 36 height 23
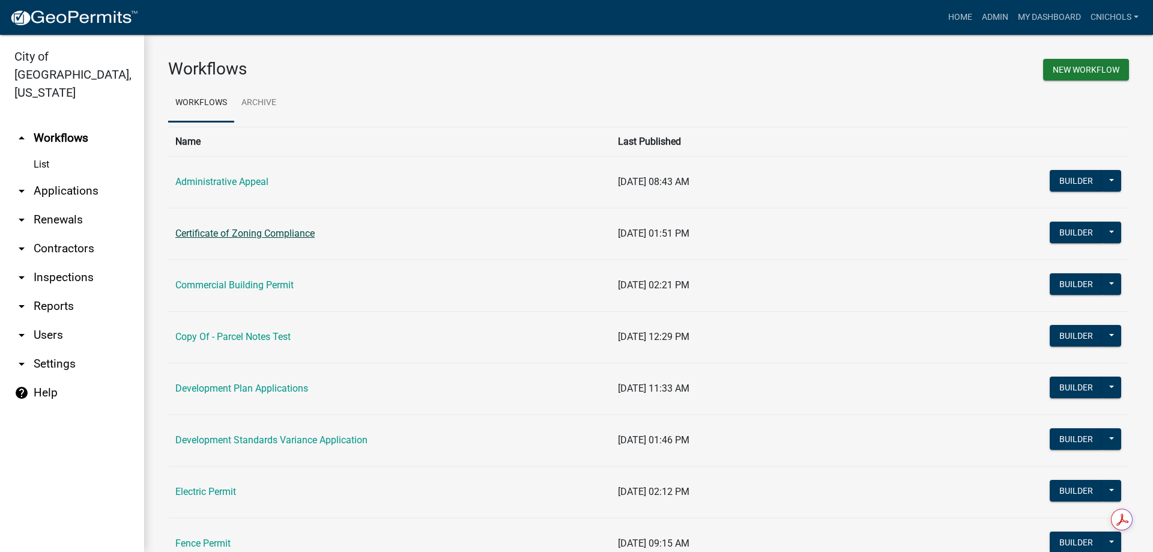
click at [246, 234] on link "Certificate of Zoning Compliance" at bounding box center [244, 233] width 139 height 11
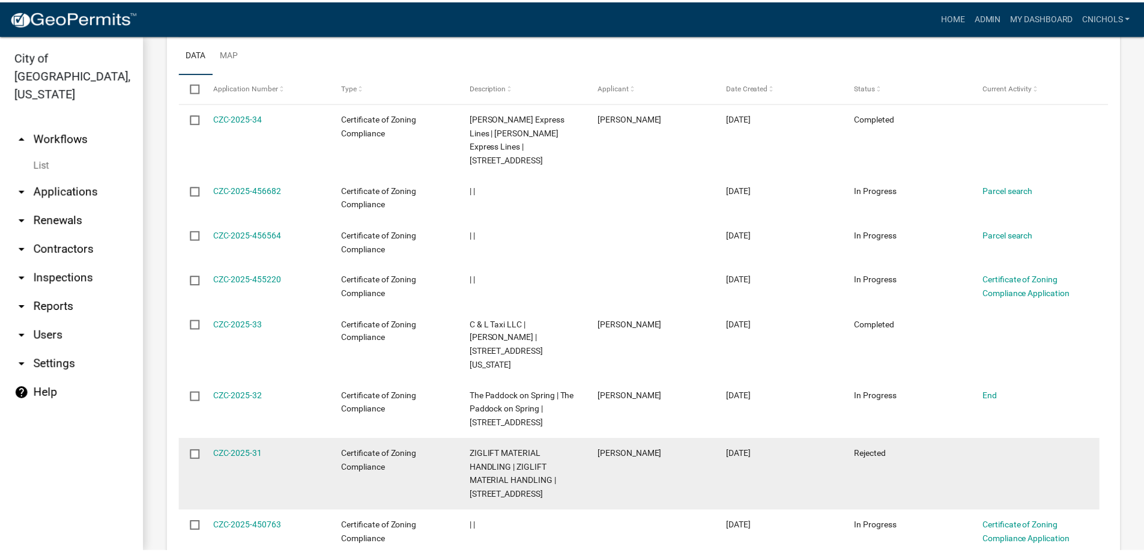
scroll to position [660, 0]
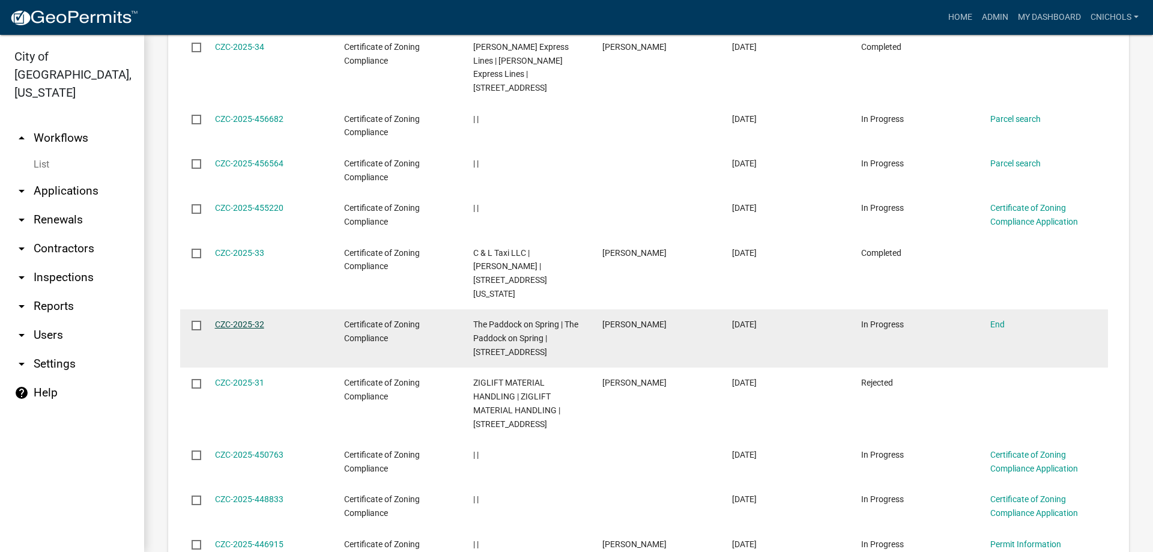
click at [239, 319] on link "CZC-2025-32" at bounding box center [239, 324] width 49 height 10
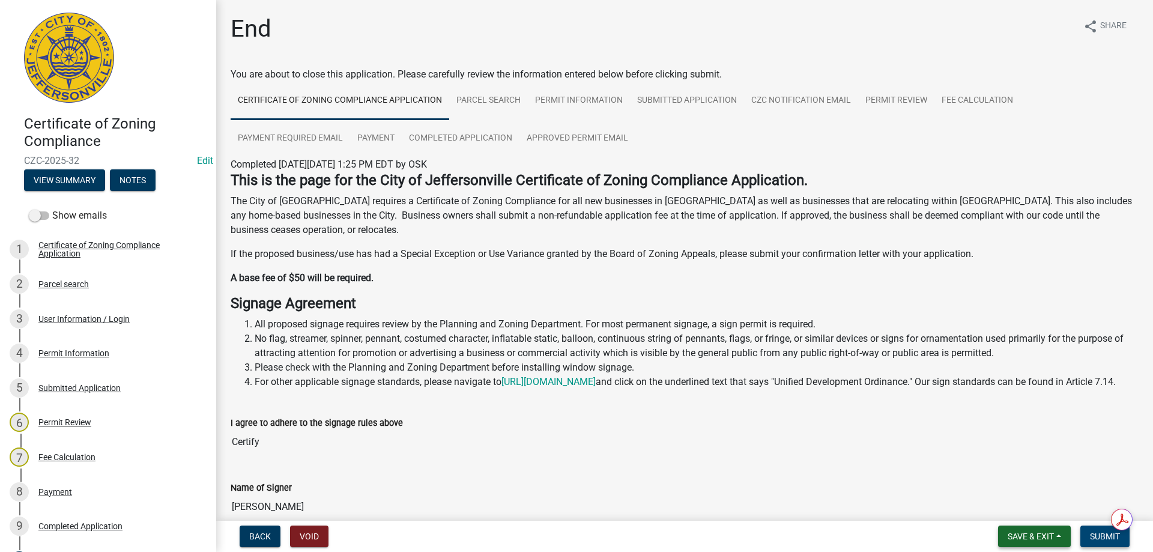
click at [1101, 534] on span "Submit" at bounding box center [1105, 536] width 30 height 10
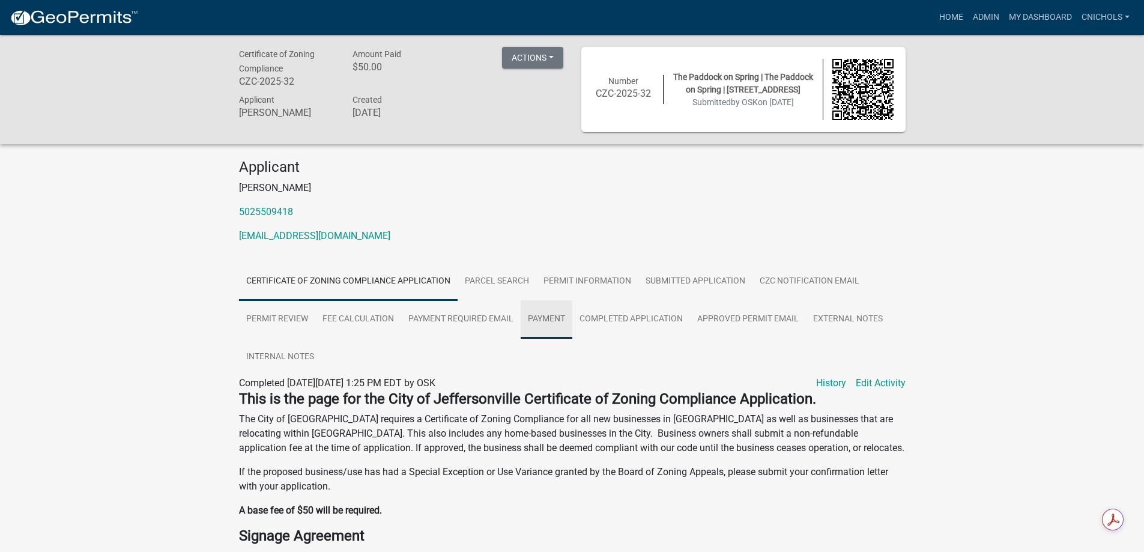
click at [546, 319] on link "Payment" at bounding box center [547, 319] width 52 height 38
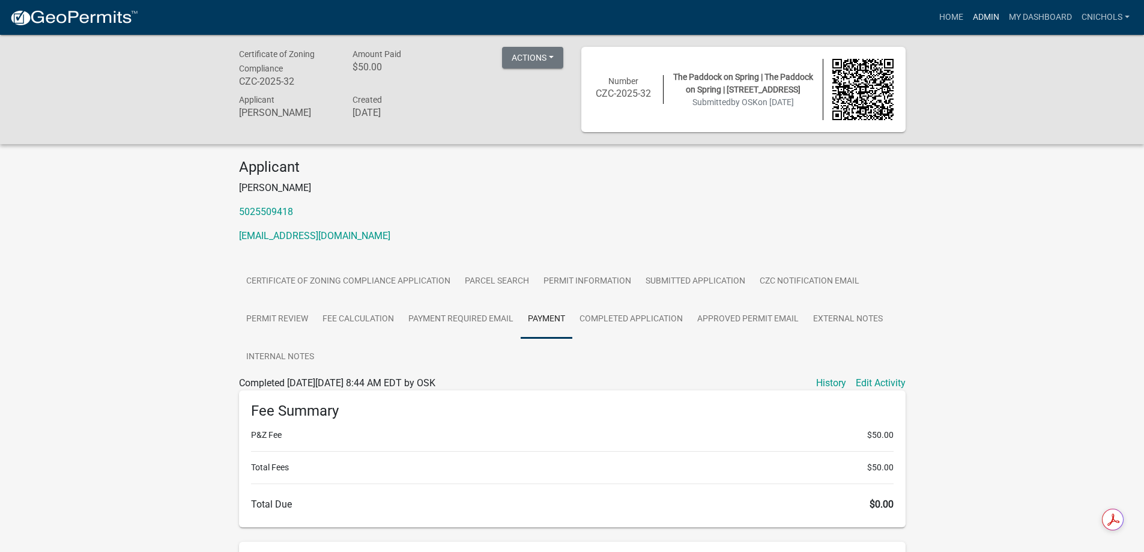
click at [980, 14] on link "Admin" at bounding box center [986, 17] width 36 height 23
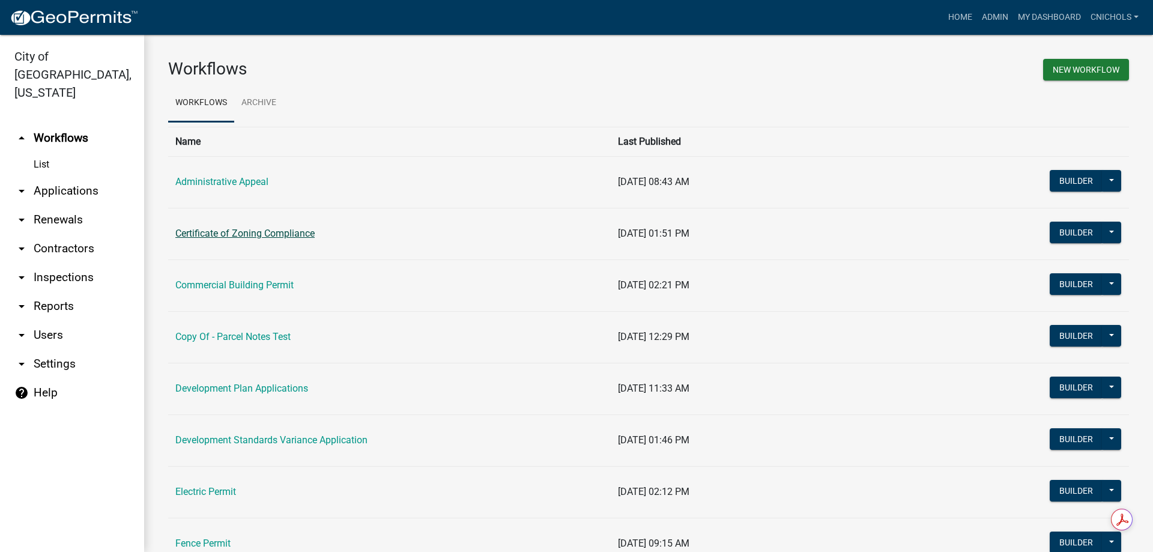
click at [231, 234] on link "Certificate of Zoning Compliance" at bounding box center [244, 233] width 139 height 11
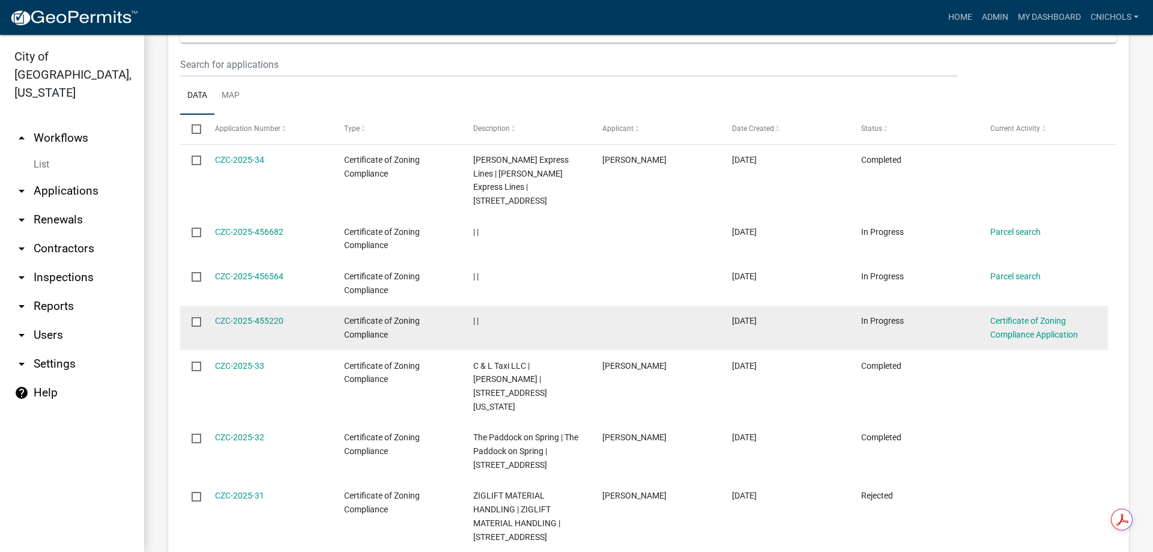
scroll to position [660, 0]
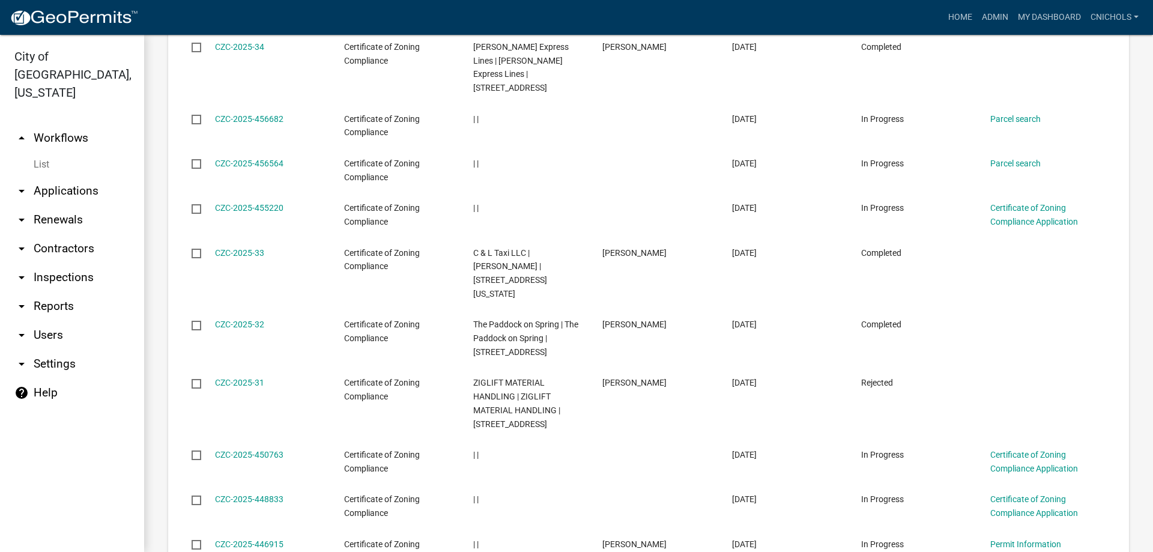
drag, startPoint x: 249, startPoint y: 368, endPoint x: 274, endPoint y: 374, distance: 25.3
click at [249, 378] on link "CZC-2025-31" at bounding box center [239, 383] width 49 height 10
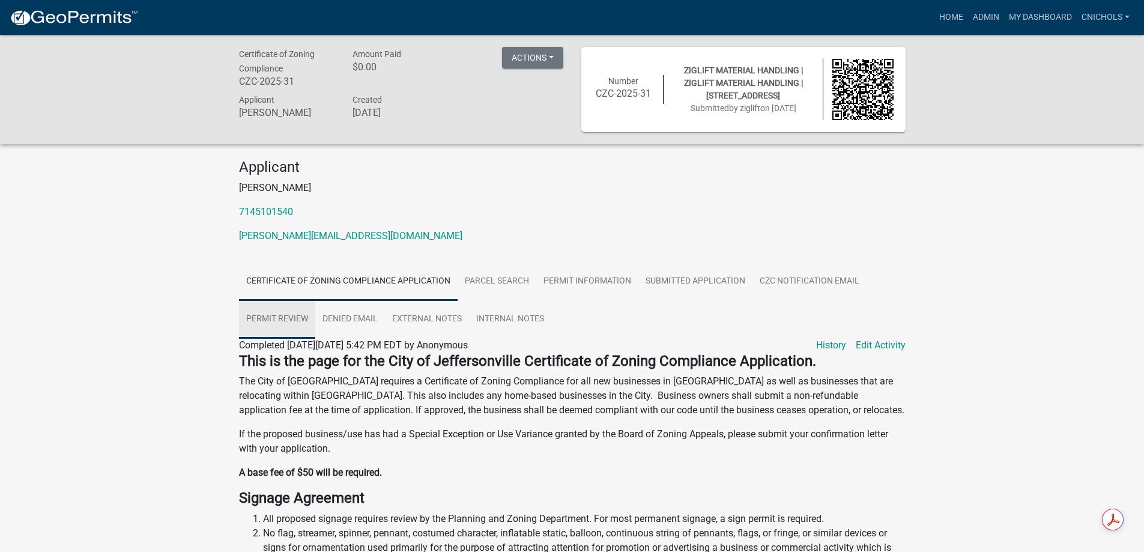
click at [283, 315] on link "Permit Review" at bounding box center [277, 319] width 76 height 38
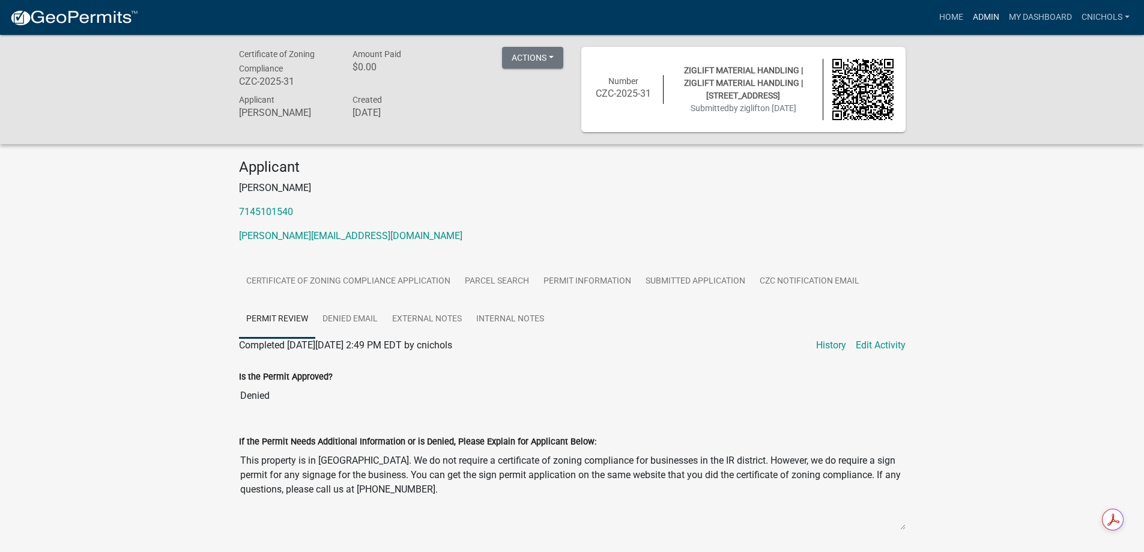
click at [979, 10] on link "Admin" at bounding box center [986, 17] width 36 height 23
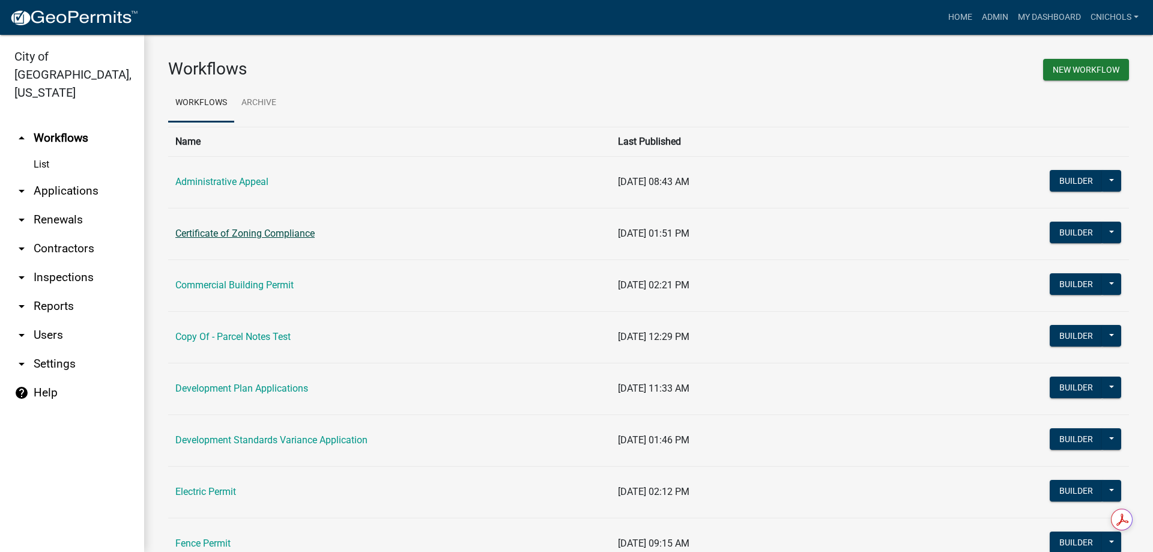
click at [222, 234] on link "Certificate of Zoning Compliance" at bounding box center [244, 233] width 139 height 11
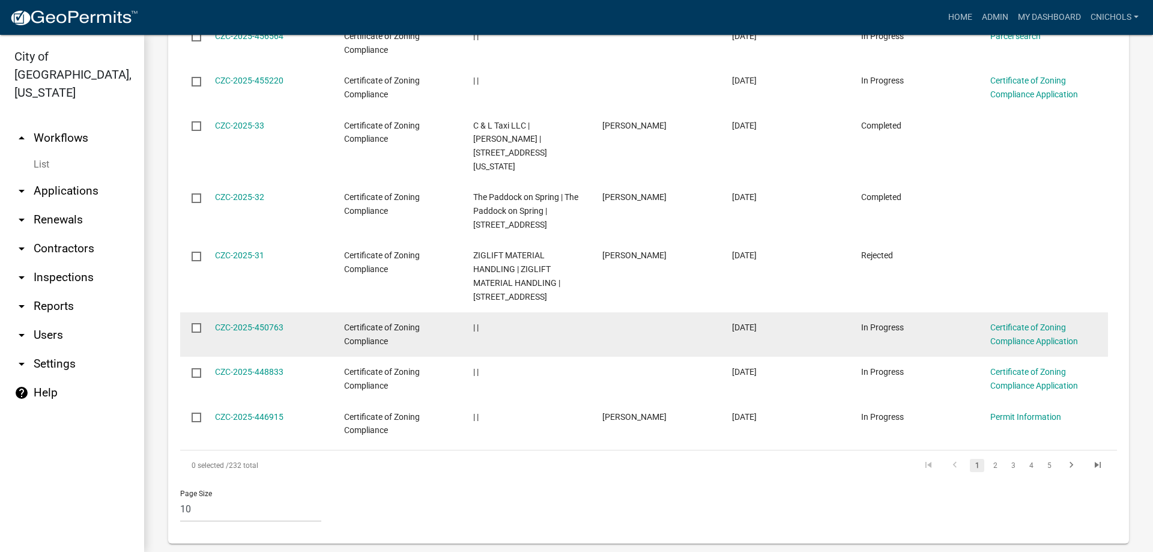
scroll to position [790, 0]
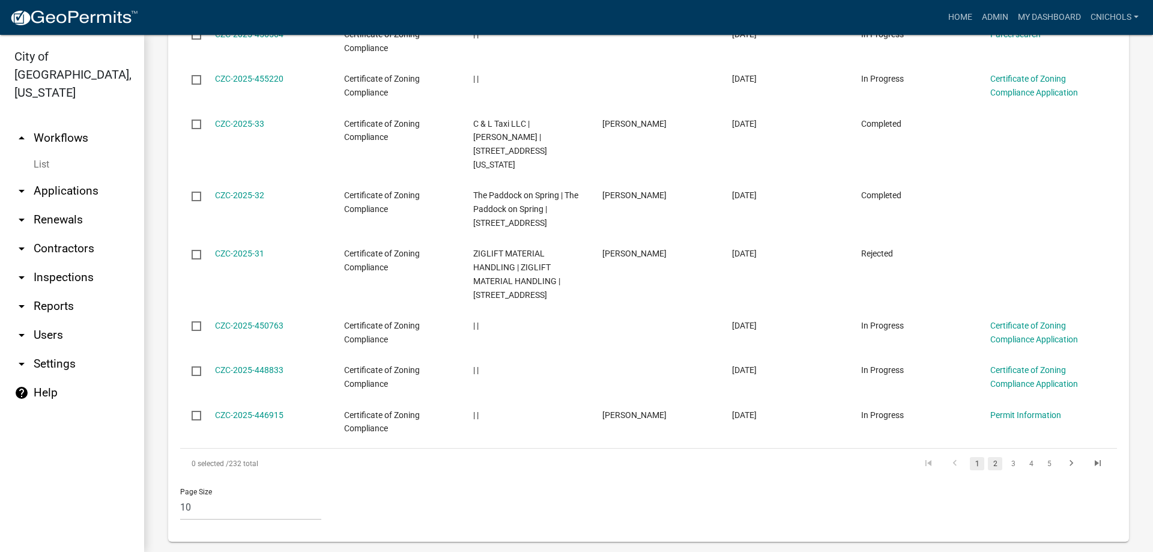
click at [988, 457] on link "2" at bounding box center [995, 463] width 14 height 13
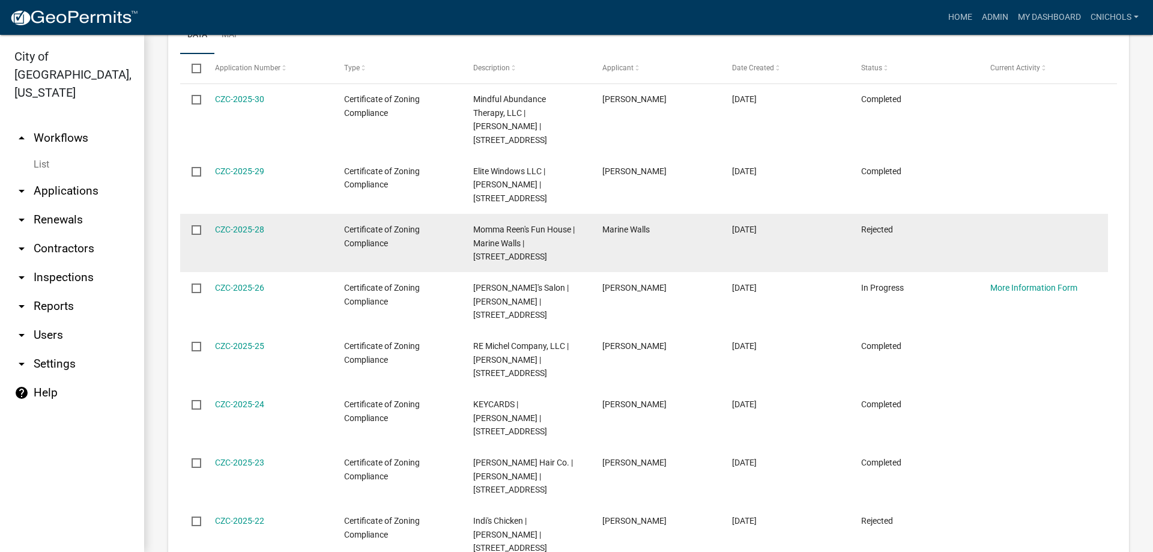
scroll to position [563, 0]
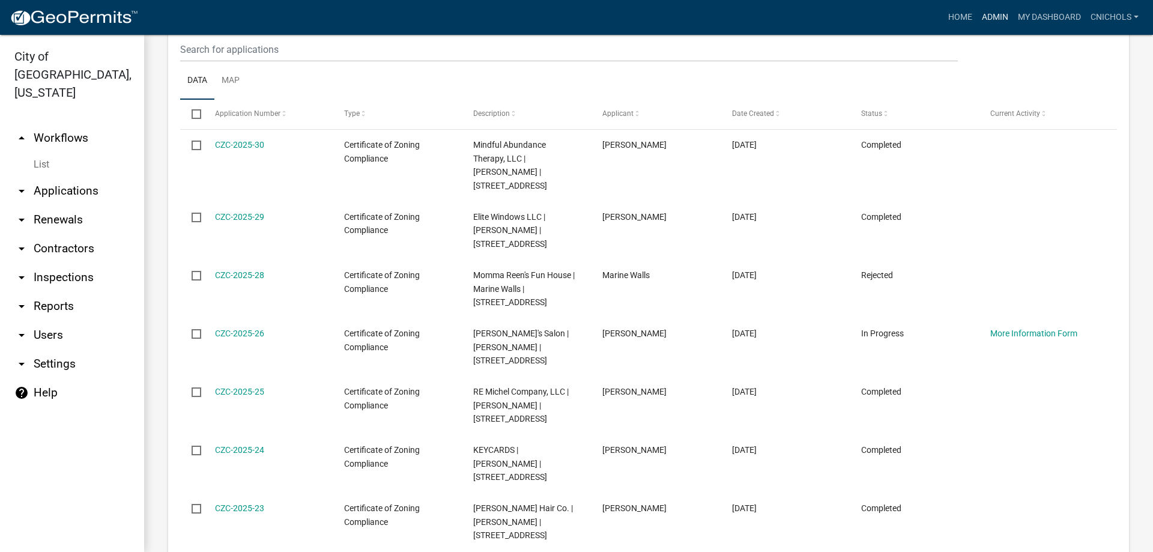
click at [992, 14] on link "Admin" at bounding box center [995, 17] width 36 height 23
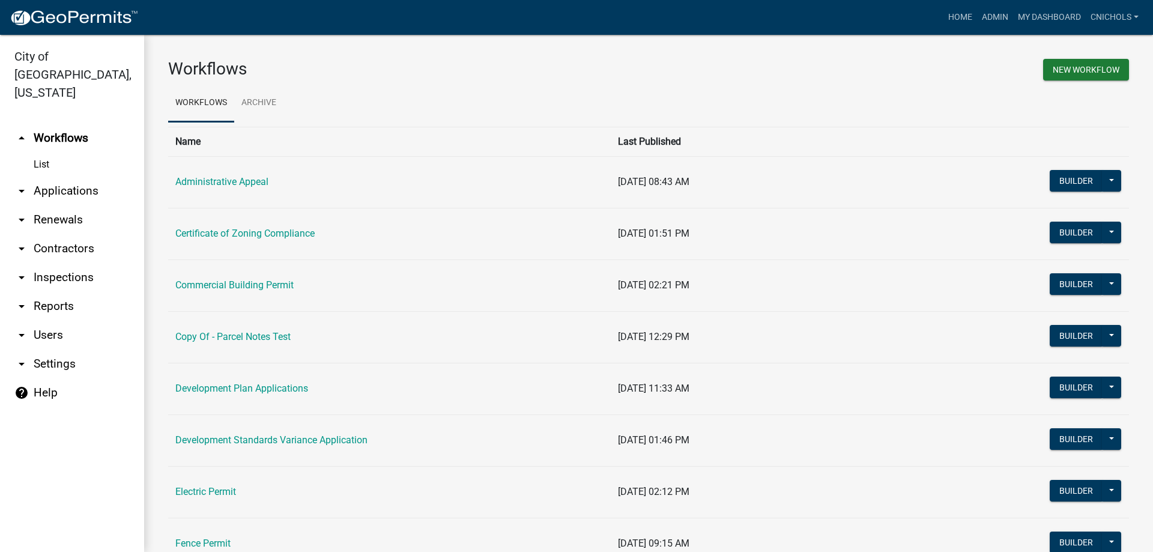
click at [65, 177] on link "arrow_drop_down Applications" at bounding box center [72, 191] width 144 height 29
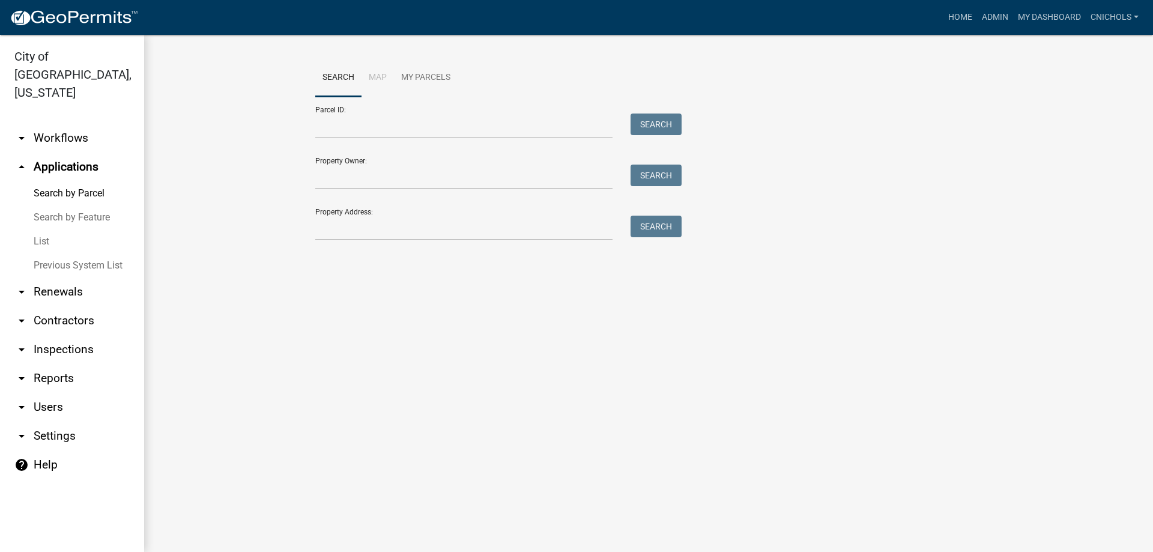
drag, startPoint x: 41, startPoint y: 221, endPoint x: 97, endPoint y: 217, distance: 55.4
click at [43, 229] on link "List" at bounding box center [72, 241] width 144 height 24
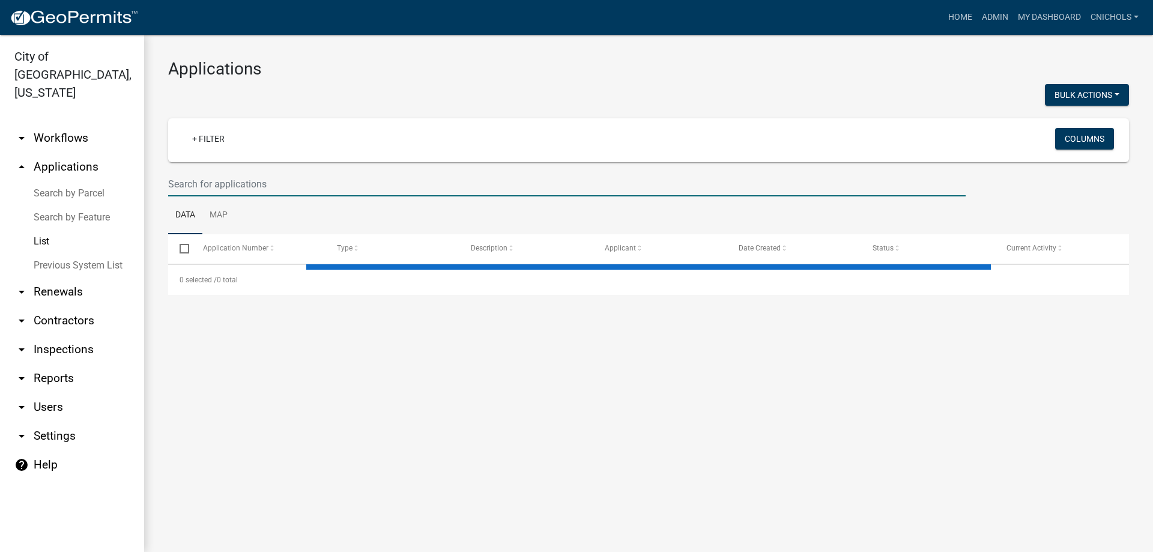
click at [208, 183] on input "text" at bounding box center [566, 184] width 797 height 25
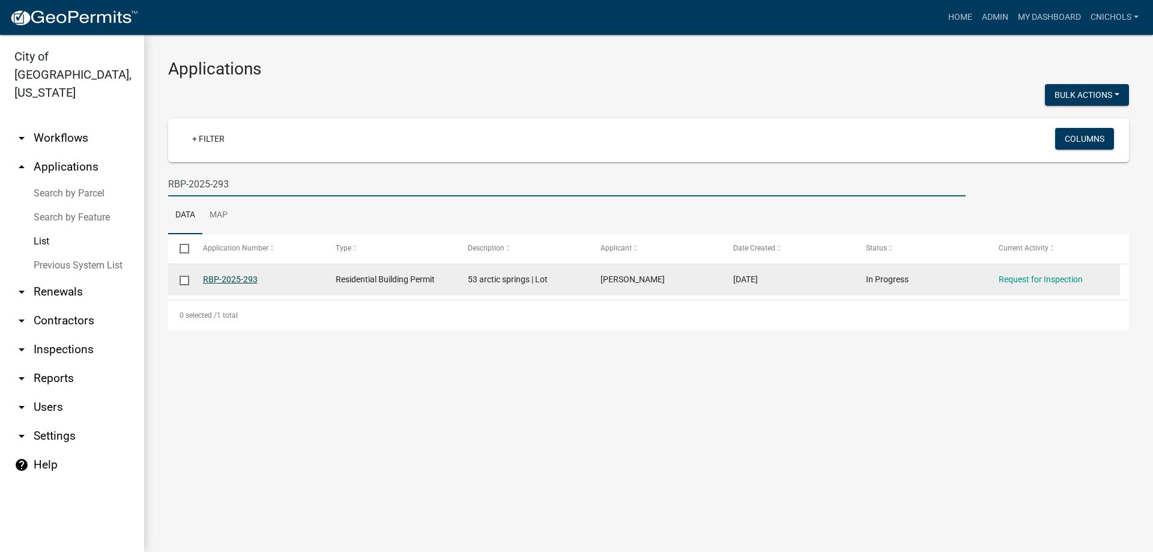
type input "RBP-2025-293"
click at [231, 277] on link "RBP-2025-293" at bounding box center [230, 279] width 55 height 10
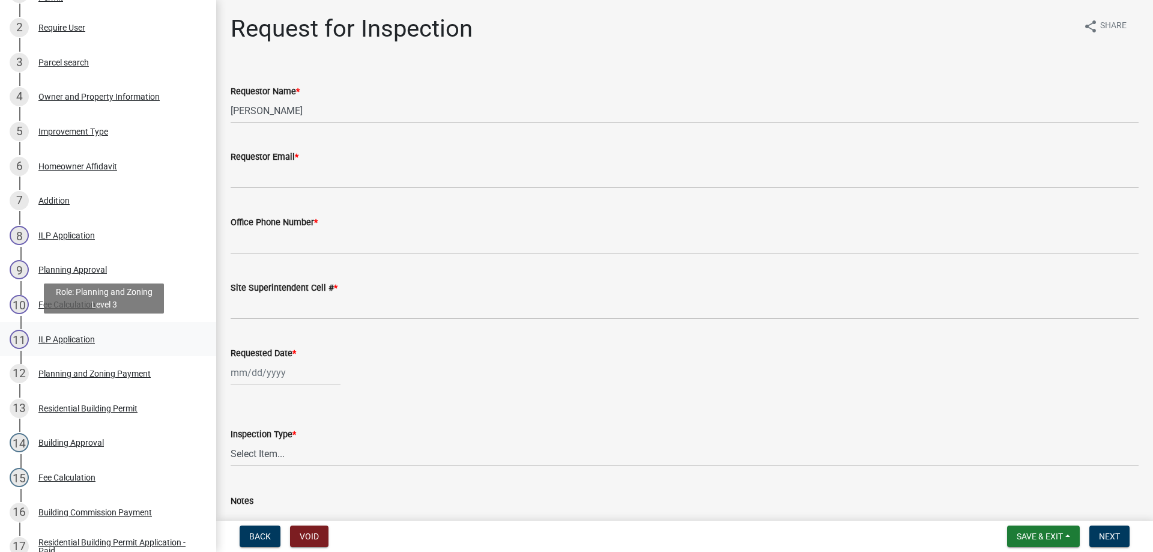
scroll to position [240, 0]
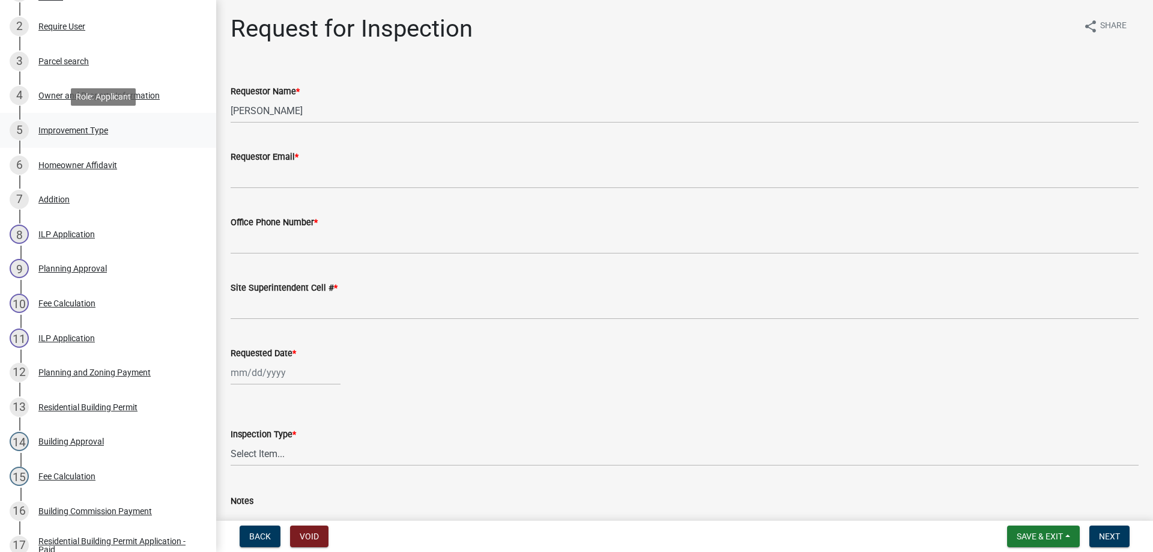
click at [68, 129] on div "Improvement Type" at bounding box center [73, 130] width 70 height 8
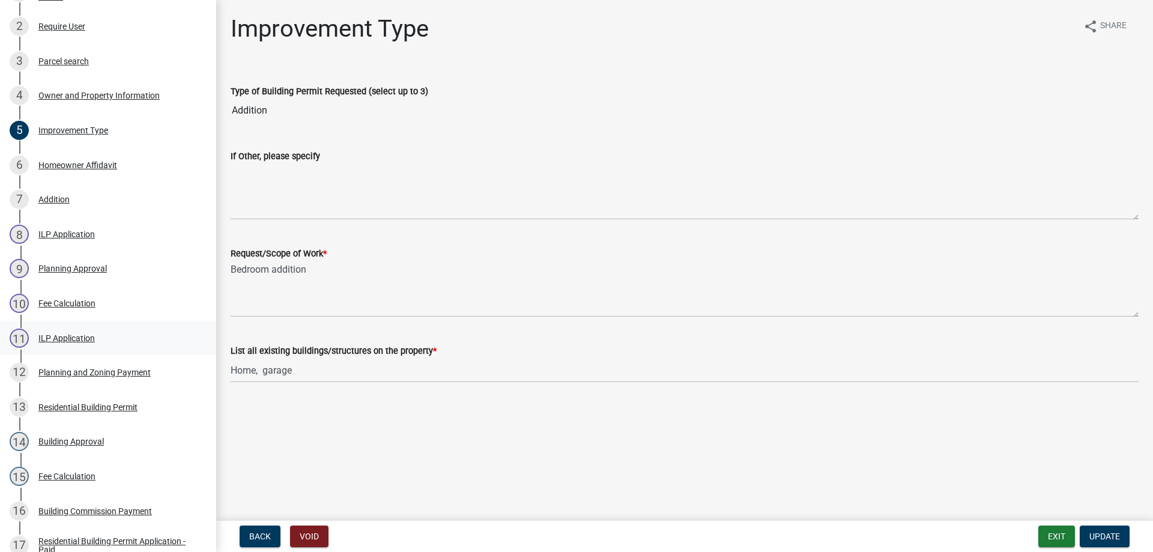
click at [62, 335] on div "ILP Application" at bounding box center [66, 338] width 56 height 8
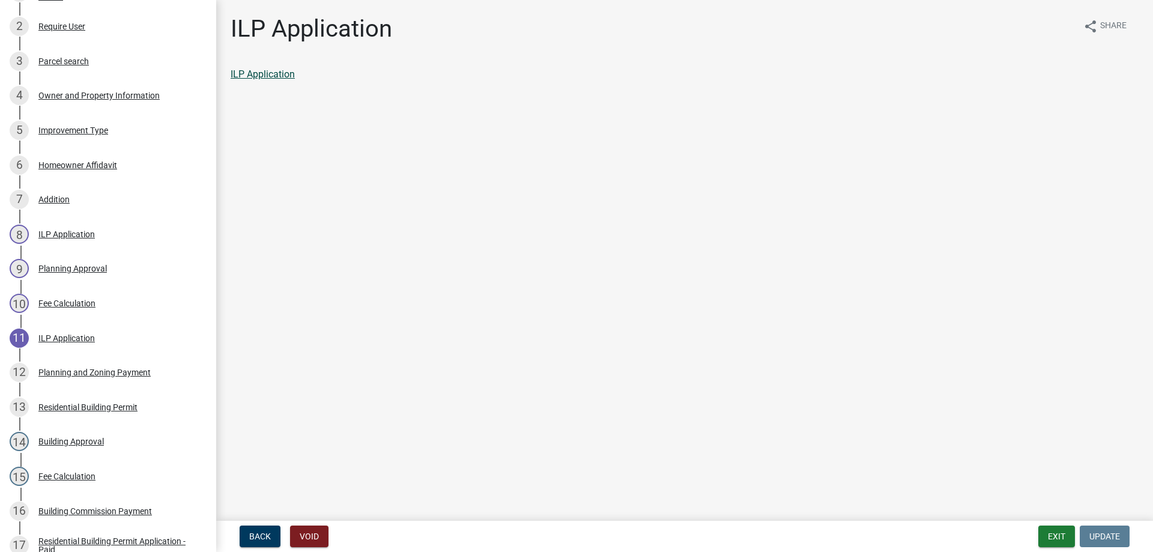
click at [277, 71] on link "ILP Application" at bounding box center [263, 73] width 64 height 11
click at [1055, 534] on button "Exit" at bounding box center [1056, 536] width 37 height 22
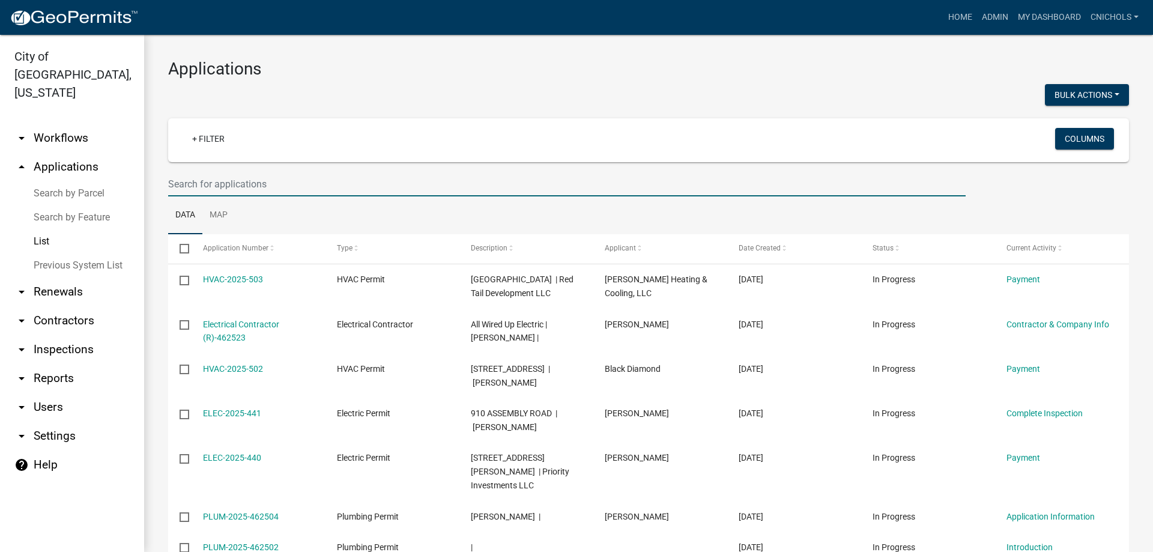
click at [196, 185] on input "text" at bounding box center [566, 184] width 797 height 25
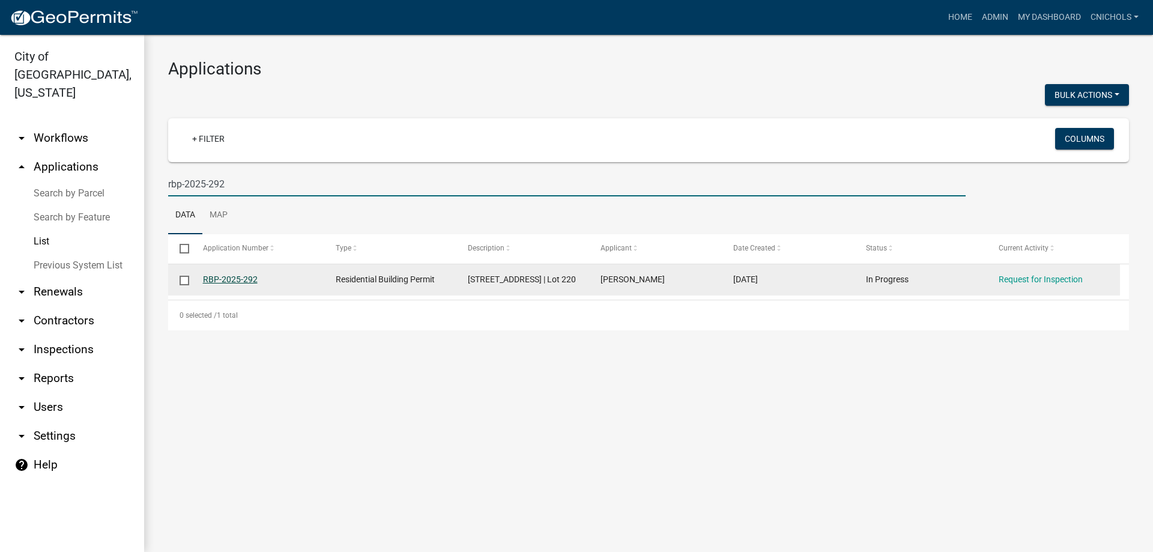
type input "rbp-2025-292"
click at [236, 277] on link "RBP-2025-292" at bounding box center [230, 279] width 55 height 10
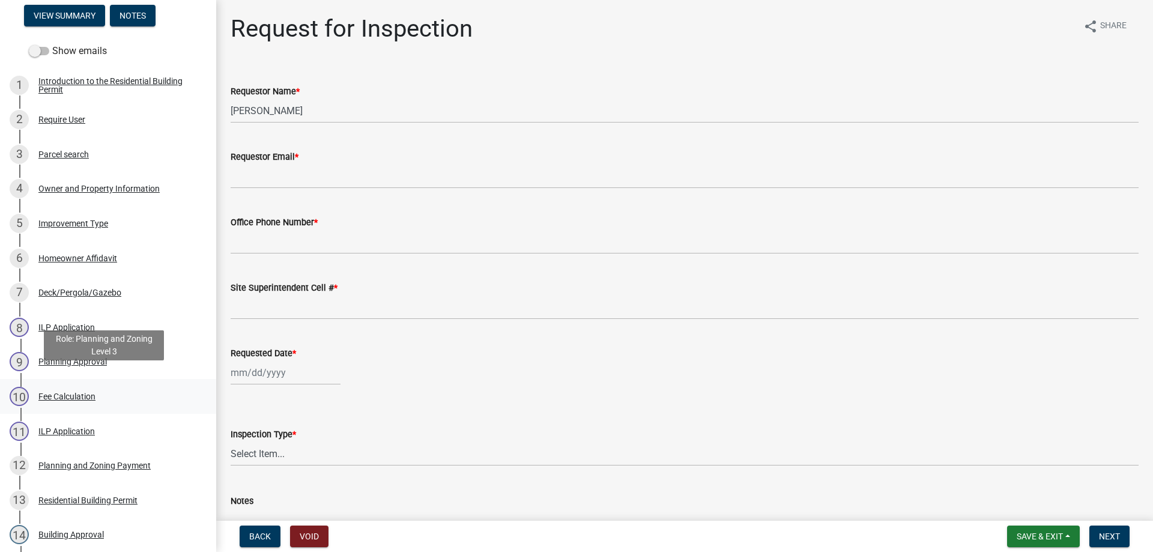
scroll to position [180, 0]
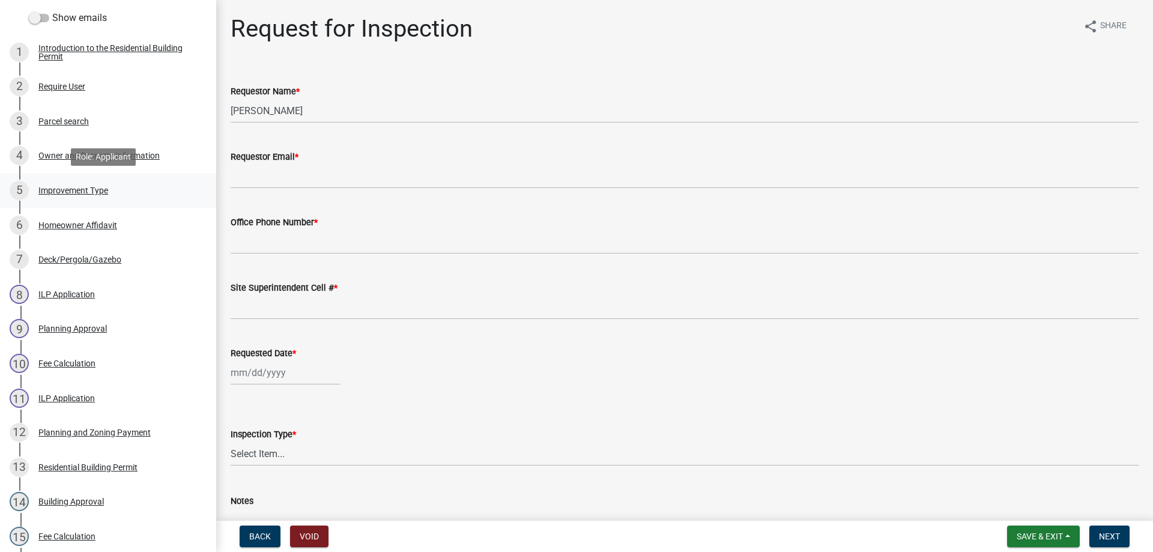
click at [78, 189] on div "Improvement Type" at bounding box center [73, 190] width 70 height 8
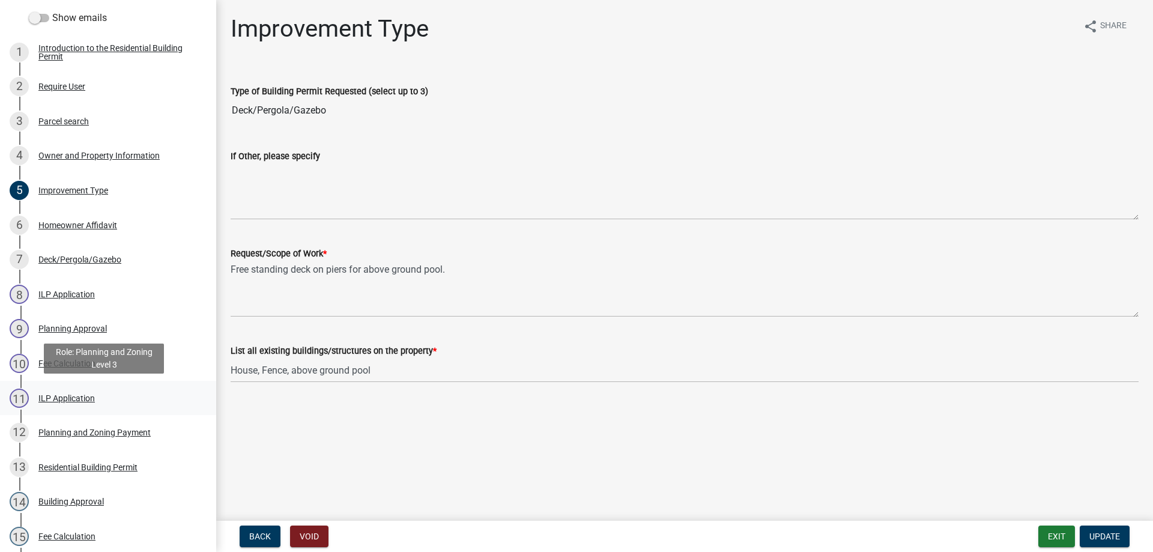
click at [70, 395] on div "ILP Application" at bounding box center [66, 398] width 56 height 8
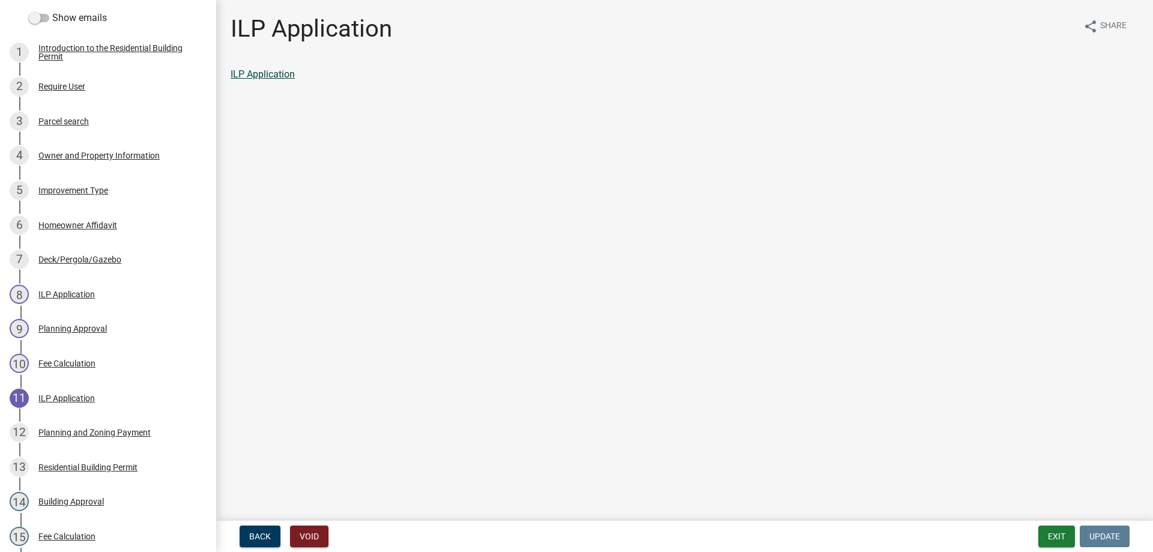
click at [269, 73] on link "ILP Application" at bounding box center [263, 73] width 64 height 11
click at [1051, 533] on button "Exit" at bounding box center [1056, 536] width 37 height 22
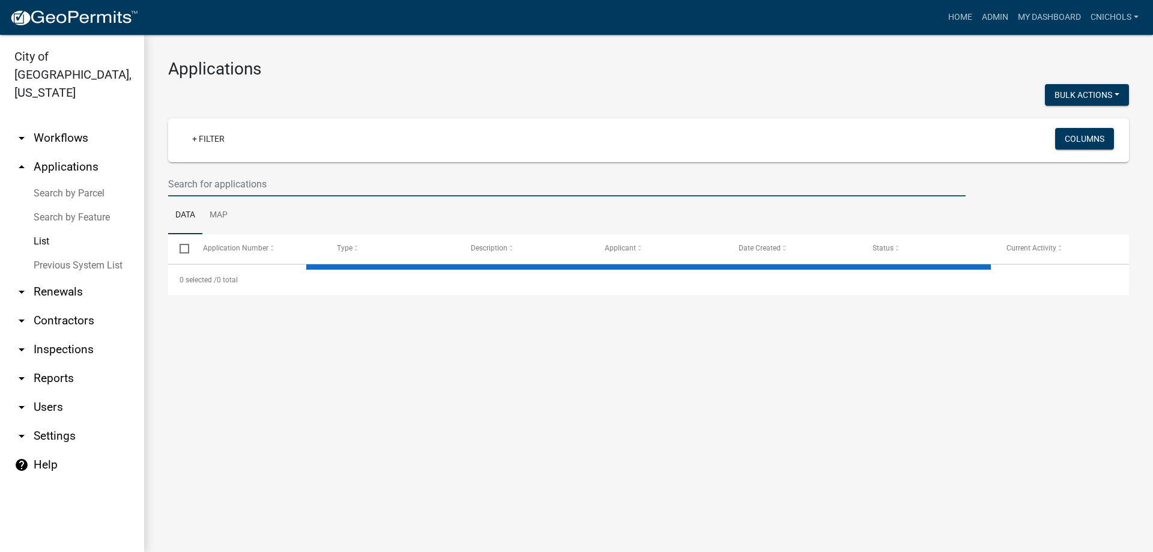
click at [187, 184] on input "text" at bounding box center [566, 184] width 797 height 25
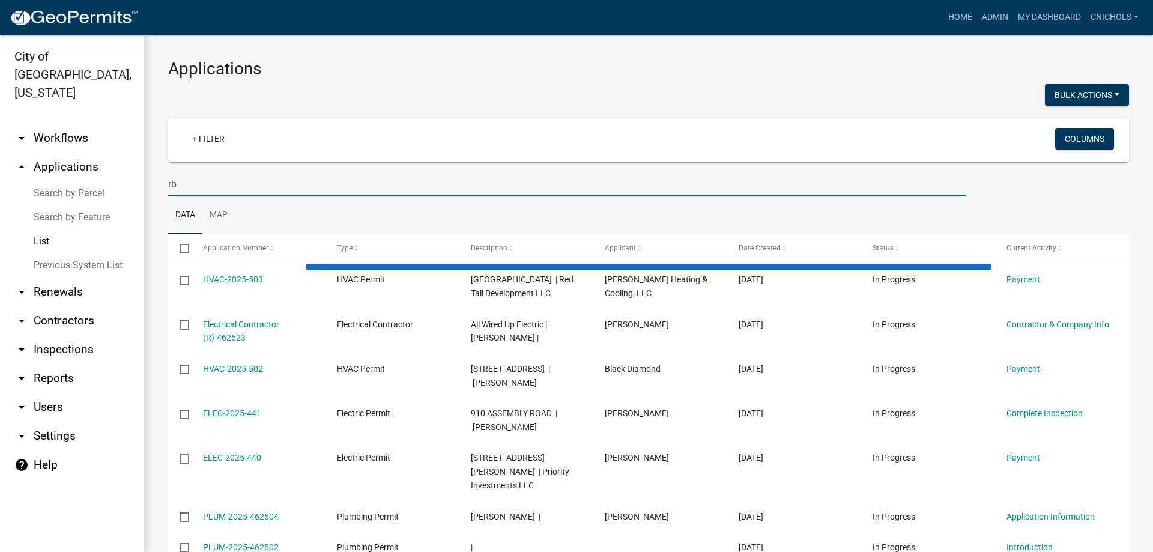
type input "r"
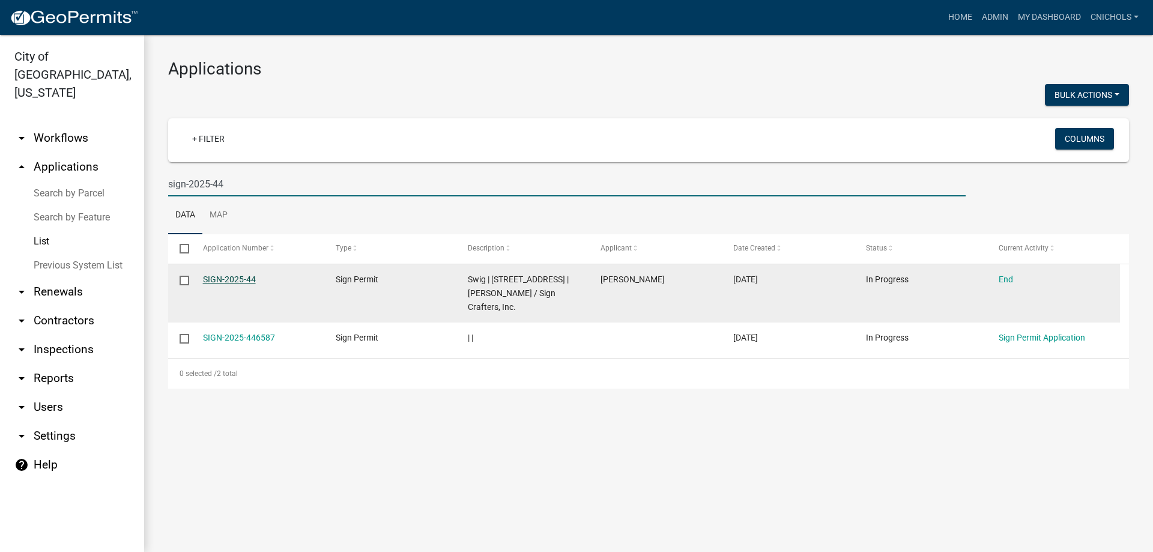
type input "sign-2025-44"
click at [234, 276] on link "SIGN-2025-44" at bounding box center [229, 279] width 53 height 10
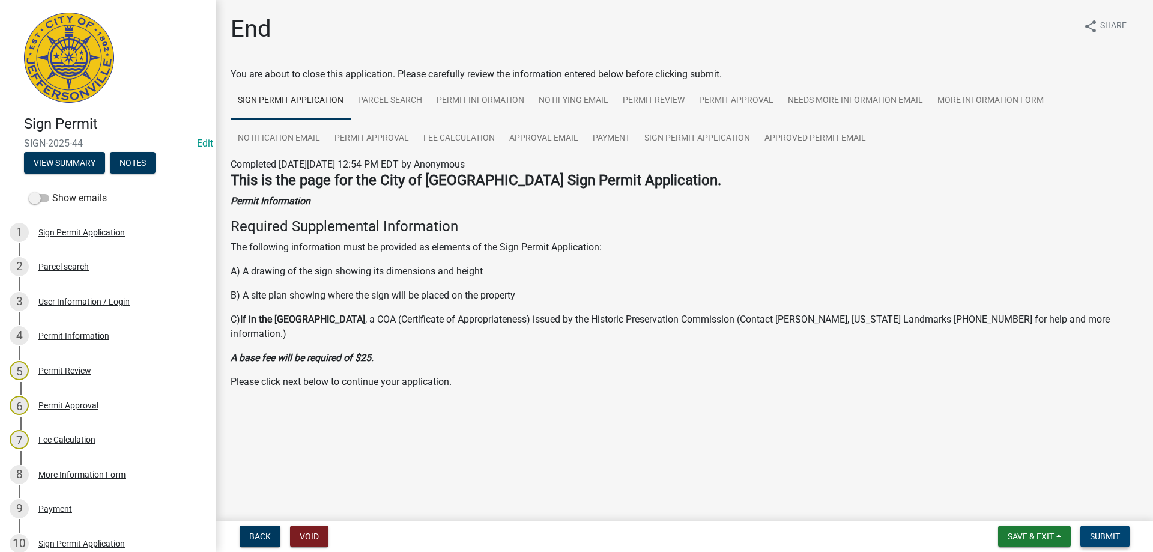
click at [1096, 530] on button "Submit" at bounding box center [1104, 536] width 49 height 22
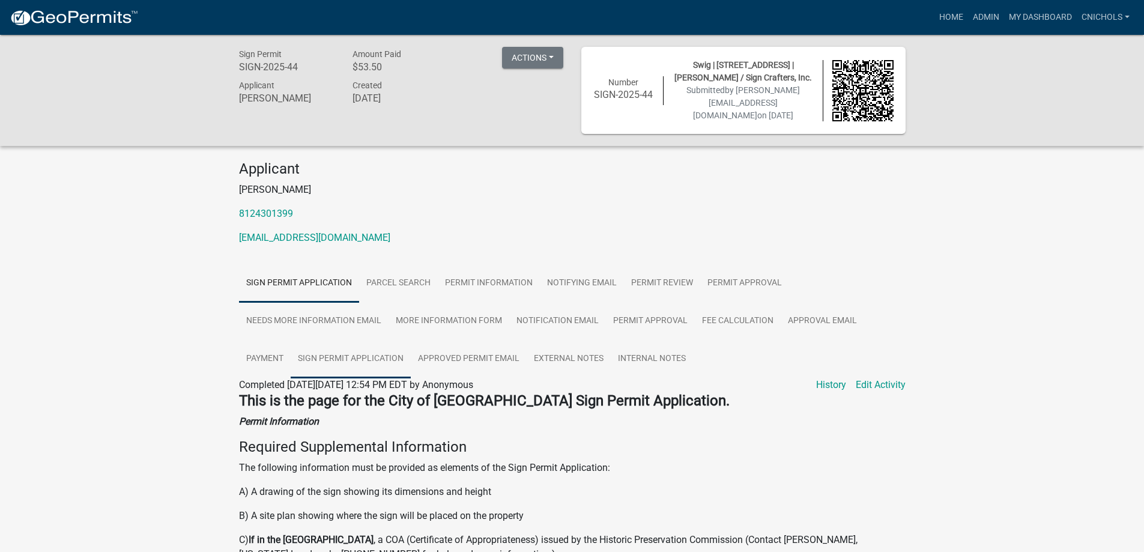
drag, startPoint x: 330, startPoint y: 354, endPoint x: 350, endPoint y: 354, distance: 19.8
click at [331, 354] on link "Sign Permit Application" at bounding box center [351, 359] width 120 height 38
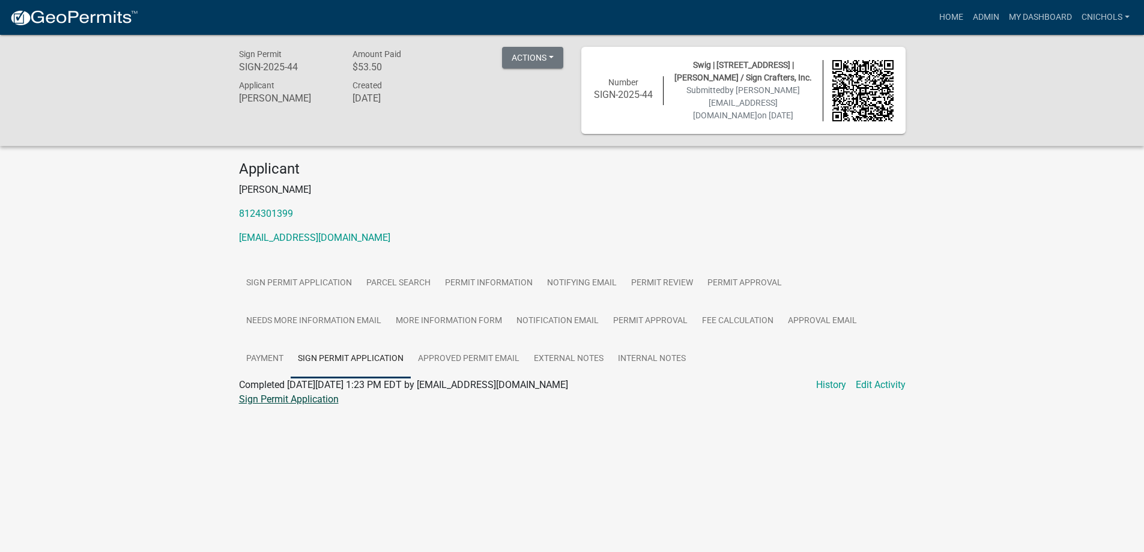
click at [310, 396] on link "Sign Permit Application" at bounding box center [289, 398] width 100 height 11
click at [978, 15] on link "Admin" at bounding box center [986, 17] width 36 height 23
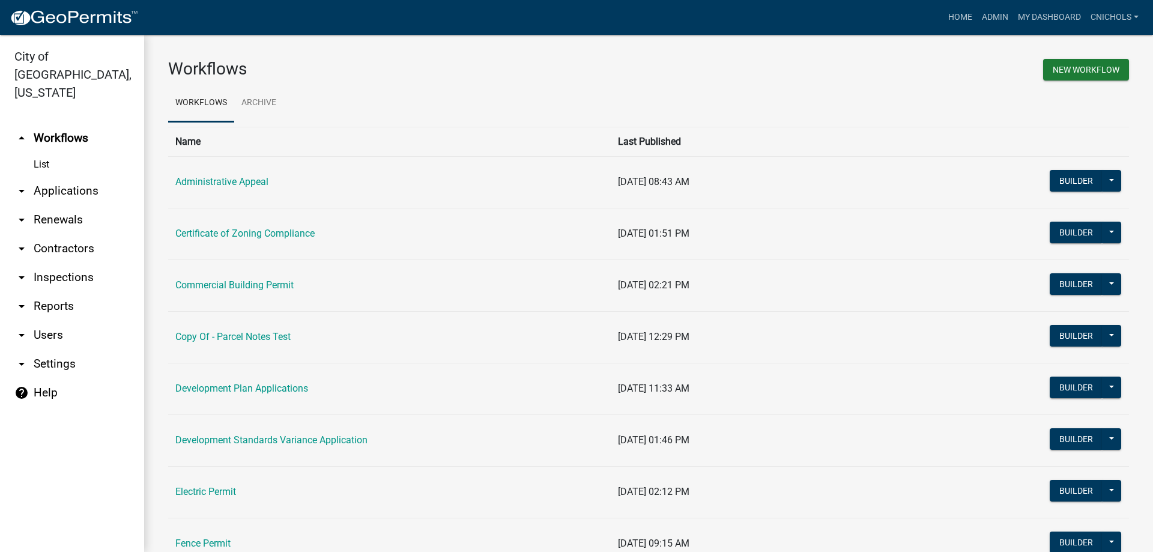
click at [63, 177] on link "arrow_drop_down Applications" at bounding box center [72, 191] width 144 height 29
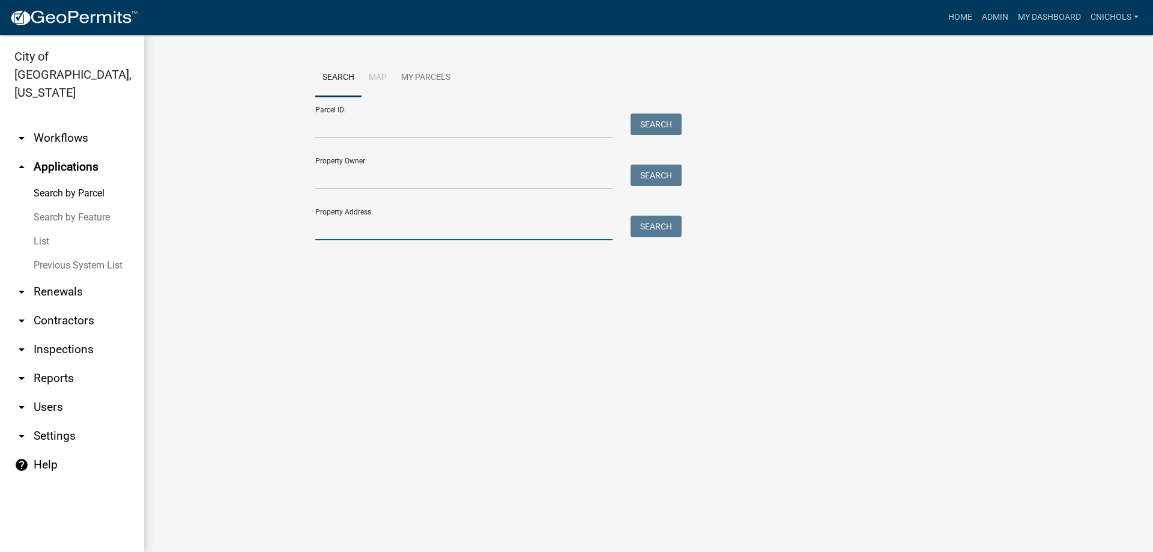
click at [332, 225] on input "Property Address:" at bounding box center [463, 228] width 297 height 25
click at [659, 223] on button "Search" at bounding box center [655, 227] width 51 height 22
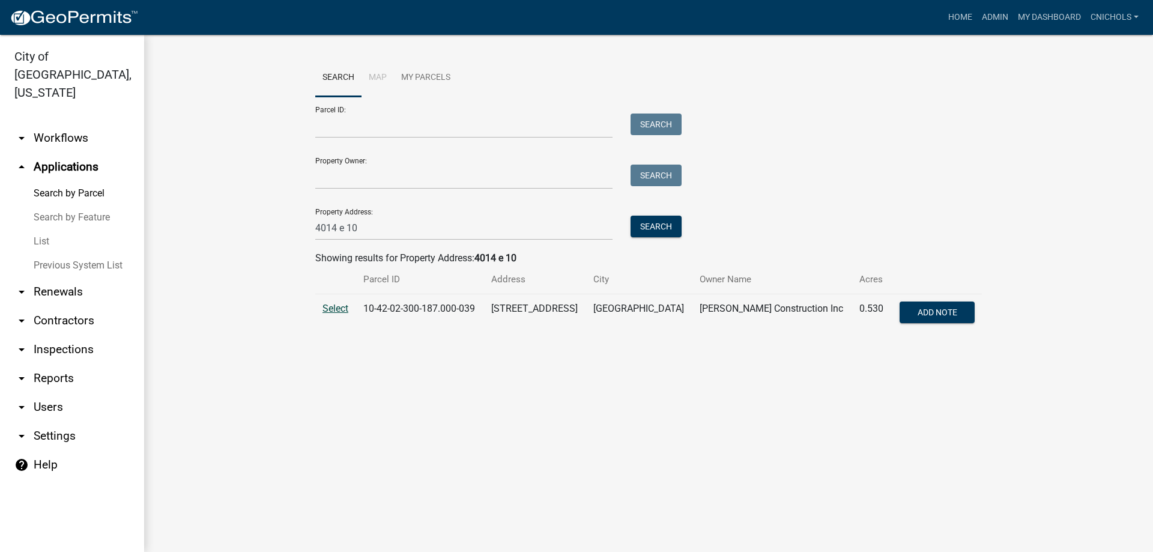
click at [330, 306] on span "Select" at bounding box center [335, 308] width 26 height 11
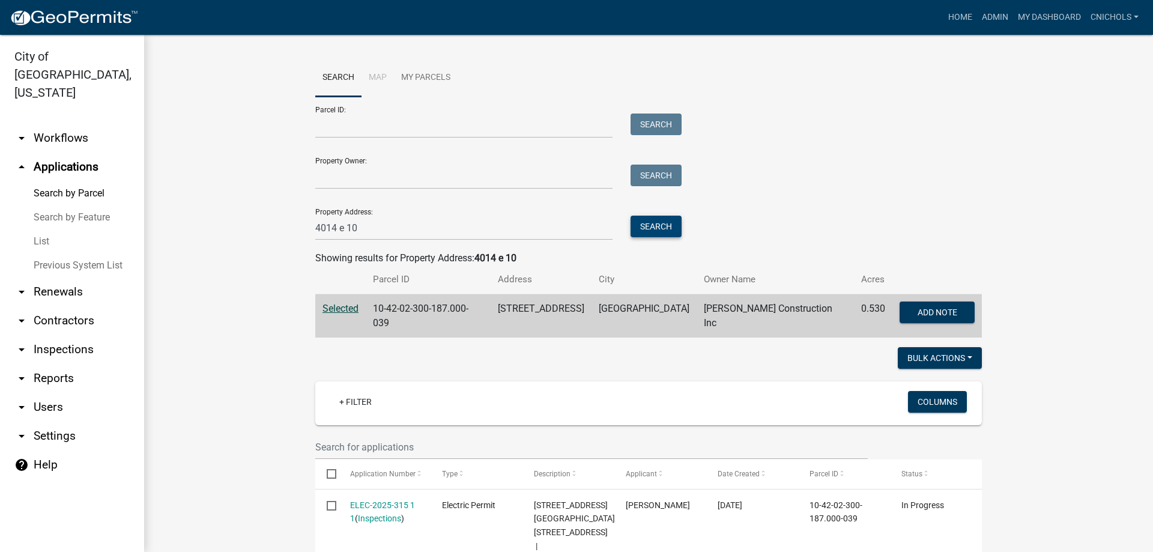
click at [654, 226] on button "Search" at bounding box center [655, 227] width 51 height 22
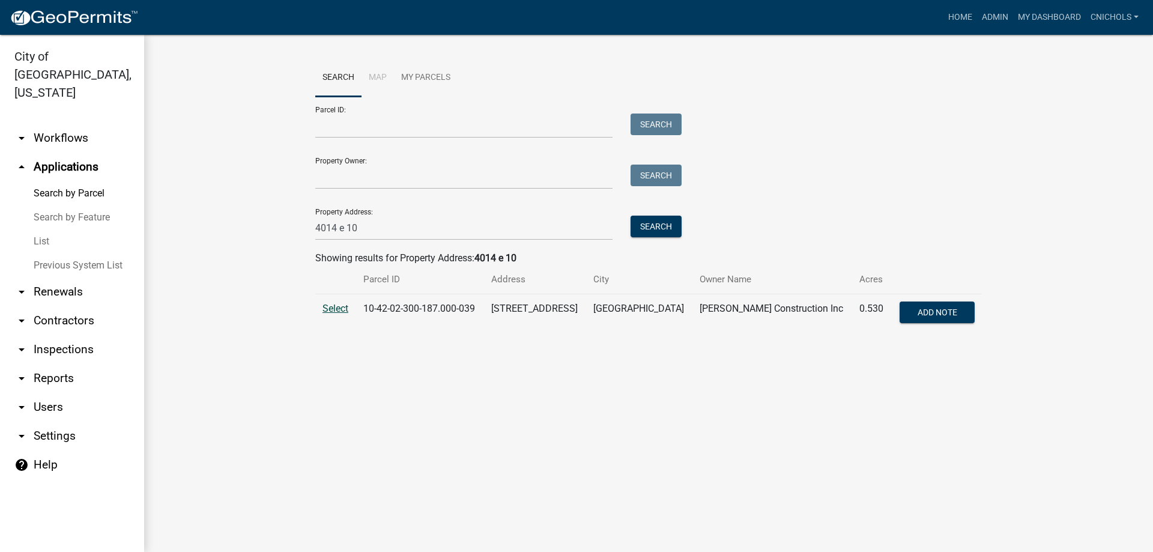
click at [336, 304] on span "Select" at bounding box center [335, 308] width 26 height 11
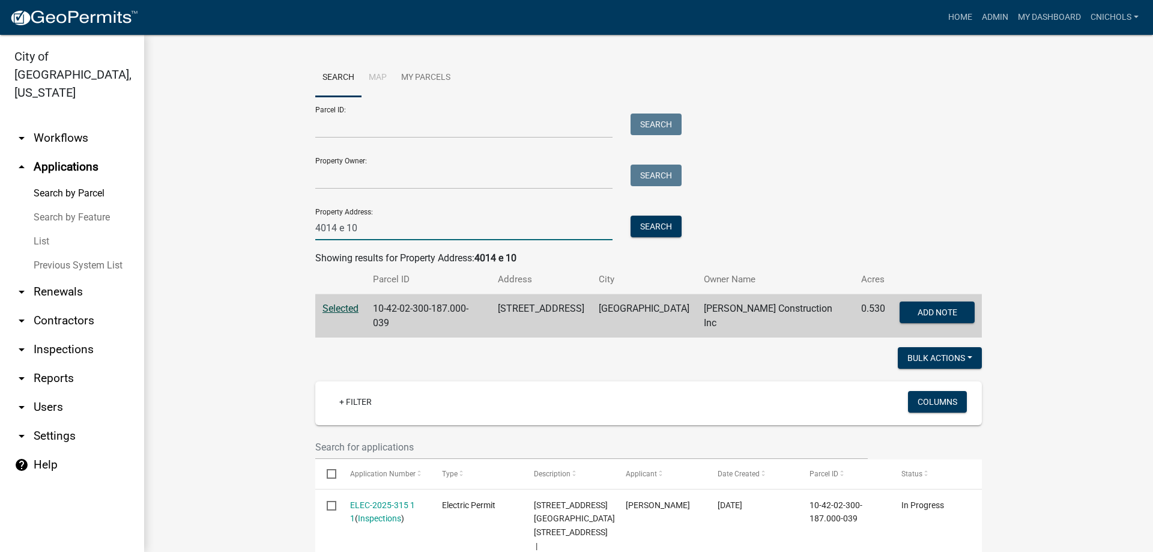
click at [367, 226] on input "4014 e 10" at bounding box center [463, 228] width 297 height 25
click at [639, 226] on button "Search" at bounding box center [655, 227] width 51 height 22
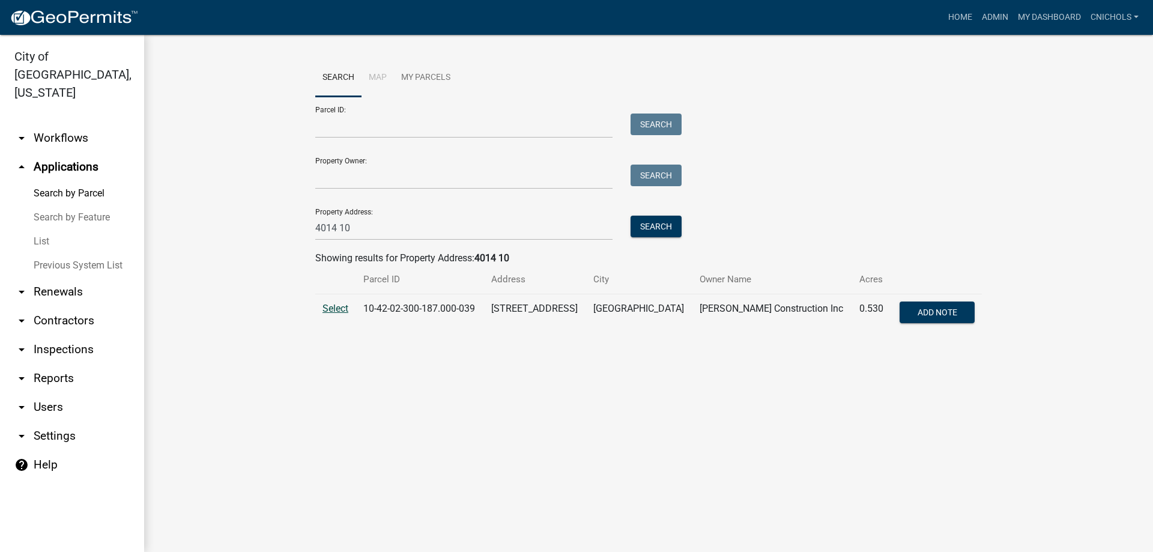
click at [332, 309] on span "Select" at bounding box center [335, 308] width 26 height 11
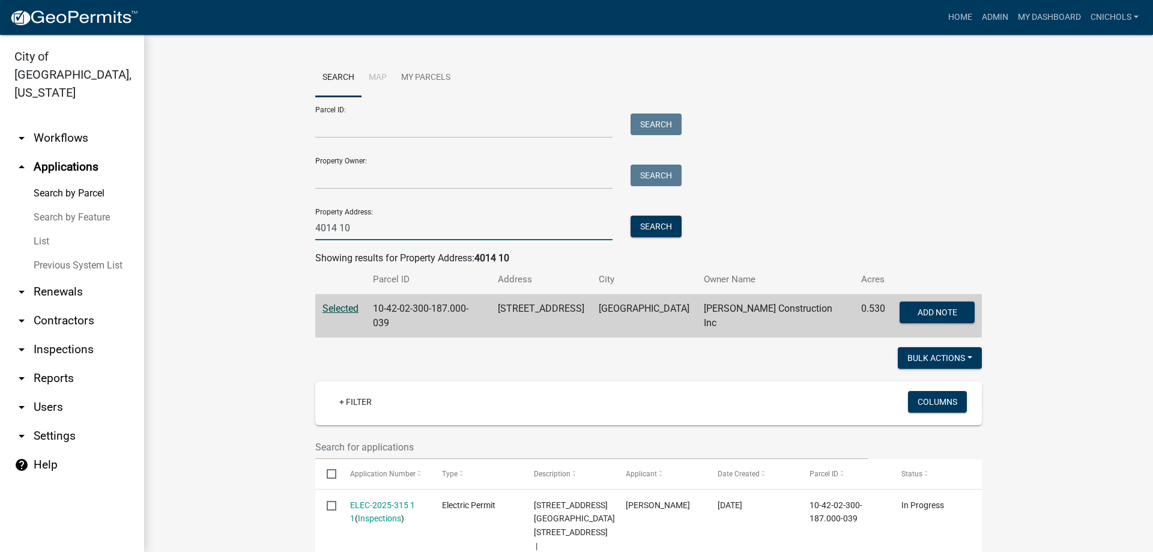
click at [360, 229] on input "4014 10" at bounding box center [463, 228] width 297 height 25
type input "4014"
click at [653, 222] on button "Search" at bounding box center [655, 227] width 51 height 22
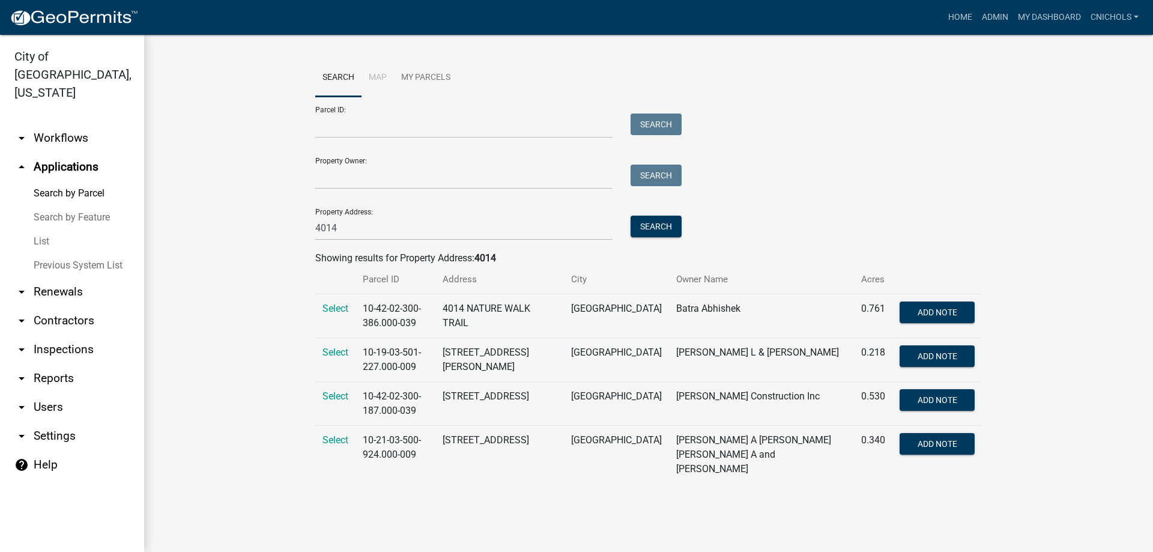
click at [68, 153] on link "arrow_drop_up Applications" at bounding box center [72, 167] width 144 height 29
click at [38, 229] on link "List" at bounding box center [72, 241] width 144 height 24
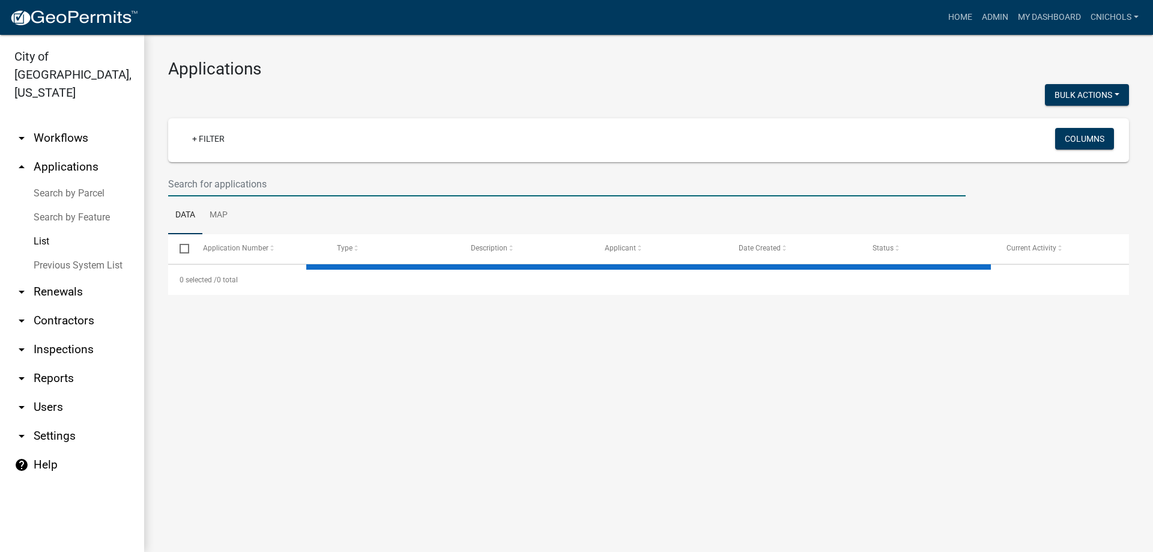
click at [228, 178] on input "text" at bounding box center [566, 184] width 797 height 25
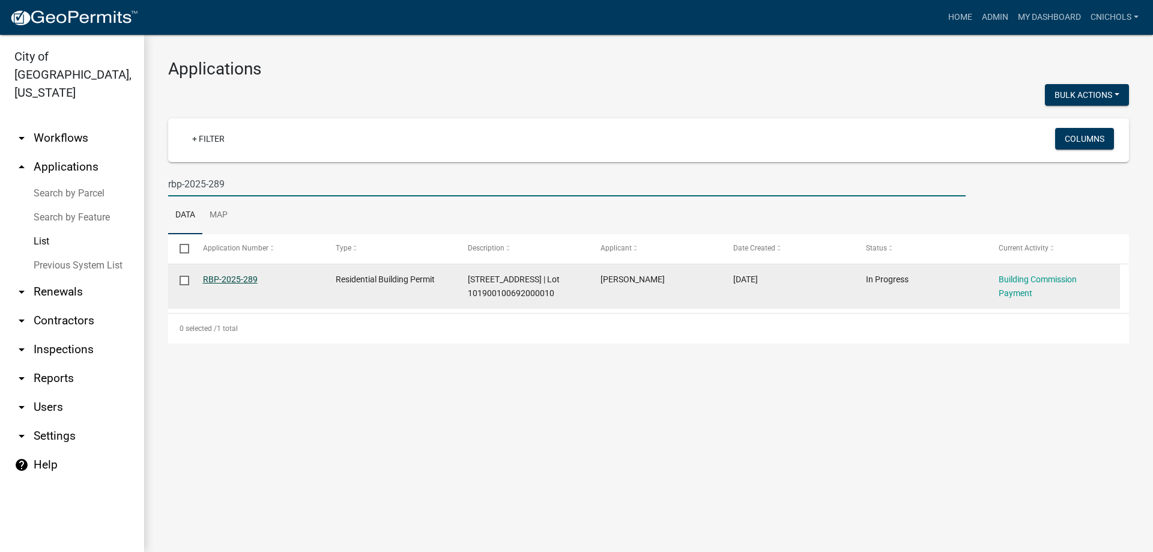
type input "rbp-2025-289"
click at [226, 276] on link "RBP-2025-289" at bounding box center [230, 279] width 55 height 10
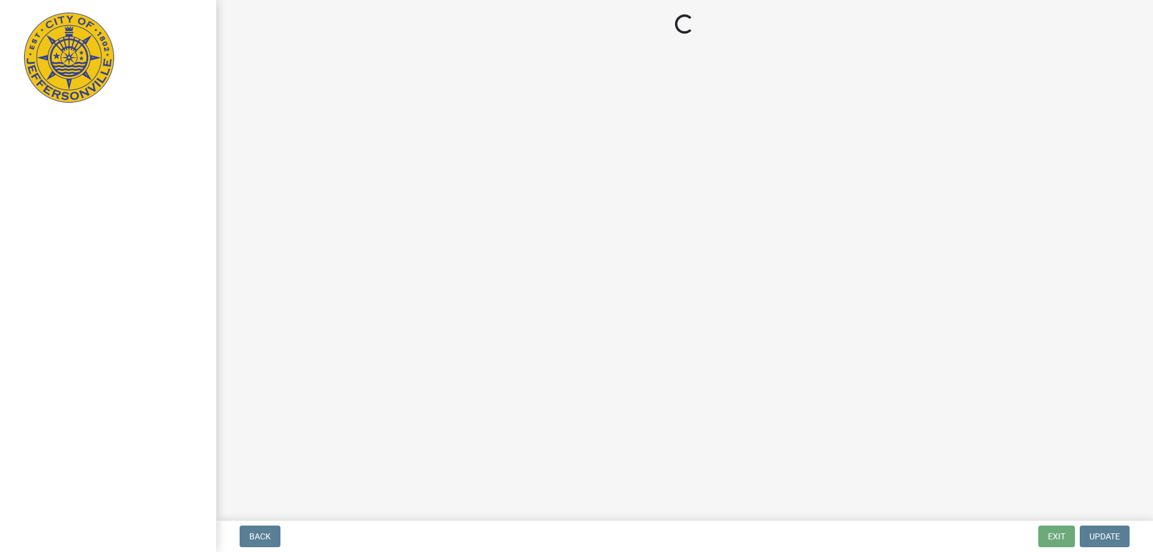
select select "3: 3"
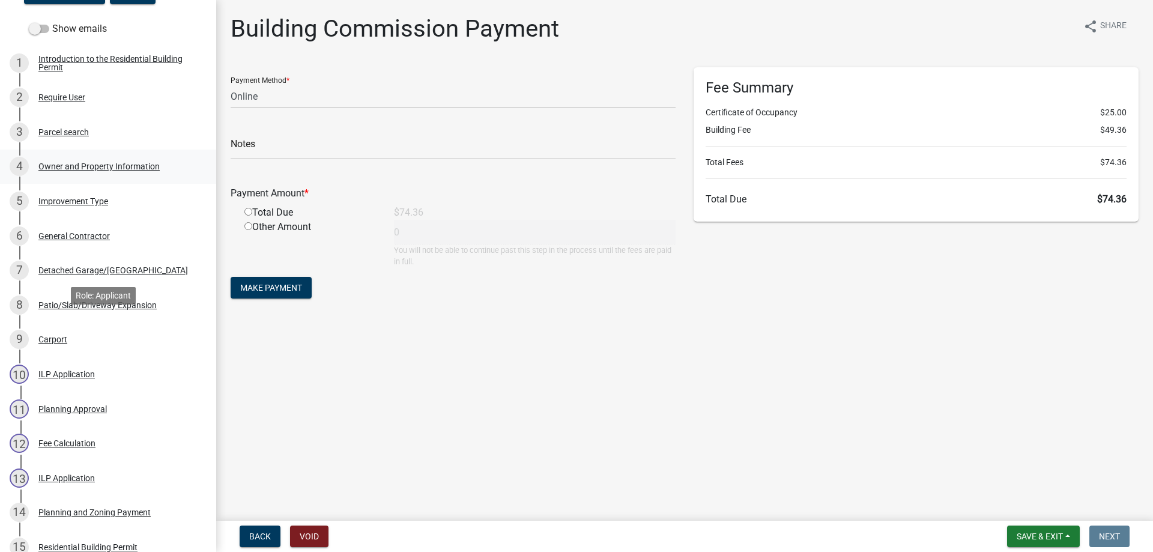
scroll to position [180, 0]
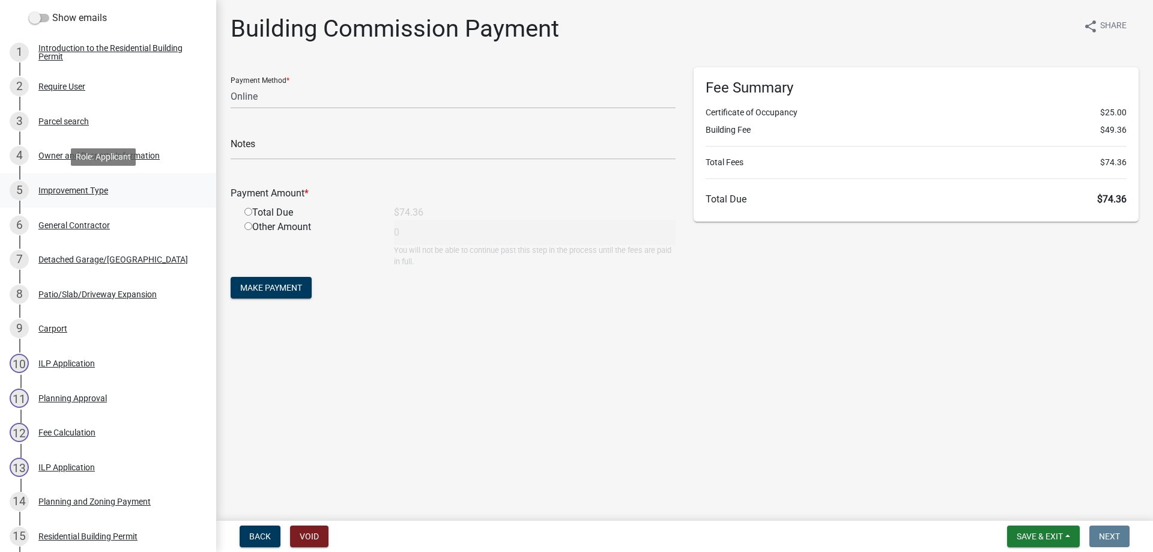
click at [73, 186] on div "Improvement Type" at bounding box center [73, 190] width 70 height 8
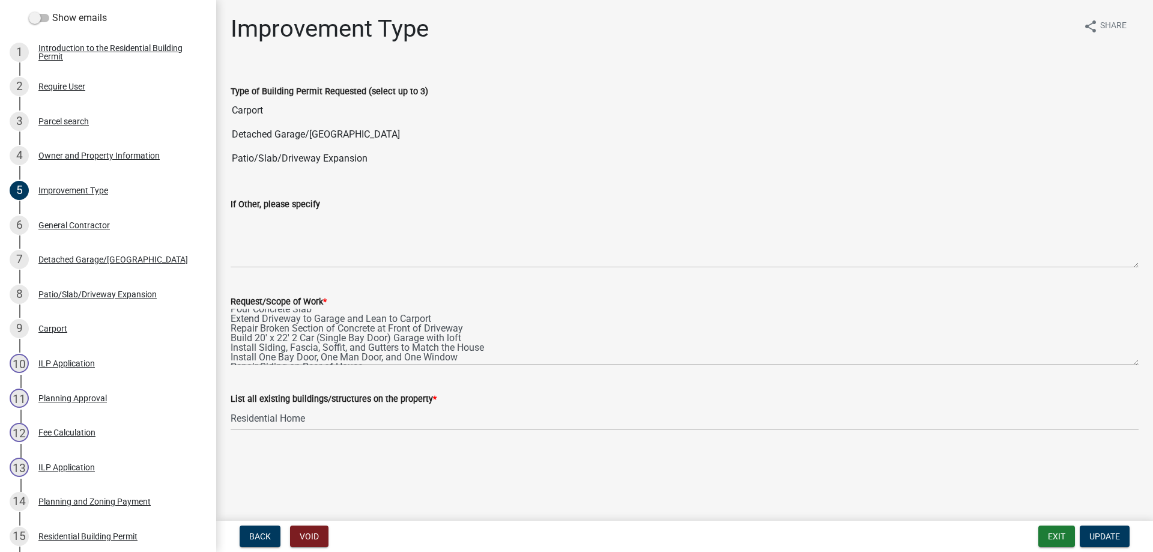
scroll to position [0, 0]
click at [53, 464] on div "ILP Application" at bounding box center [66, 467] width 56 height 8
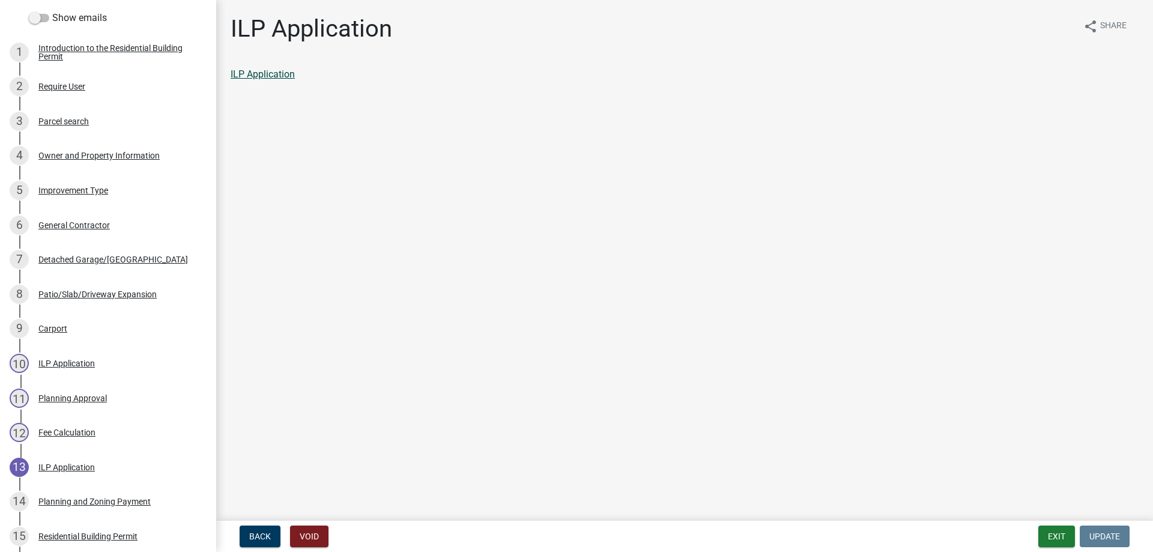
click at [254, 73] on link "ILP Application" at bounding box center [263, 73] width 64 height 11
click at [1063, 536] on button "Exit" at bounding box center [1056, 536] width 37 height 22
